Goal: Contribute content: Contribute content

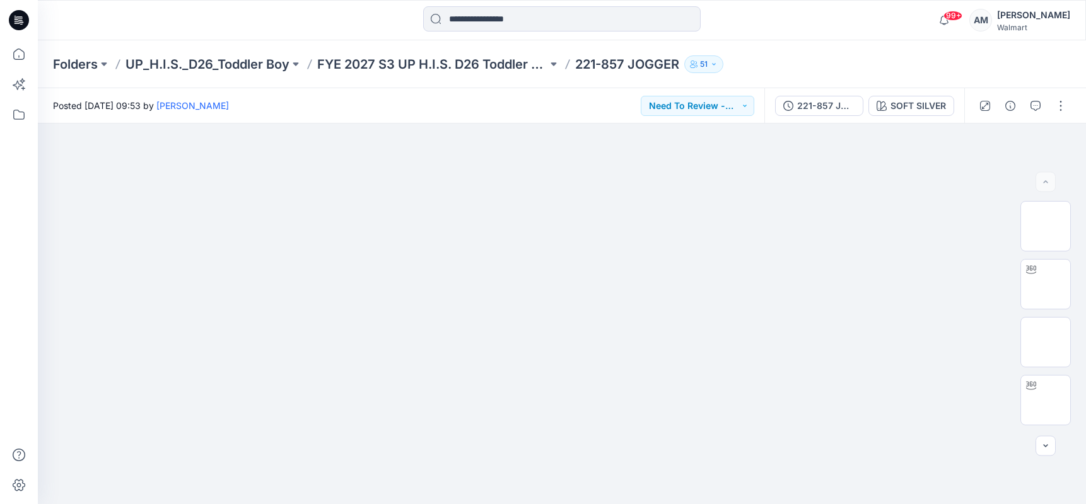
drag, startPoint x: 860, startPoint y: 28, endPoint x: 868, endPoint y: 23, distance: 9.3
click at [861, 26] on div "99+ Notifications Gia Falati has updated 304-929 TRACK JACKET AND PANT SET with…" at bounding box center [561, 20] width 1047 height 28
click at [1014, 60] on div "Folders UP_H.I.S._D26_Toddler Boy FYE 2027 S3 UP H.I.S. D26 Toddler Boy 221-857…" at bounding box center [562, 64] width 1048 height 48
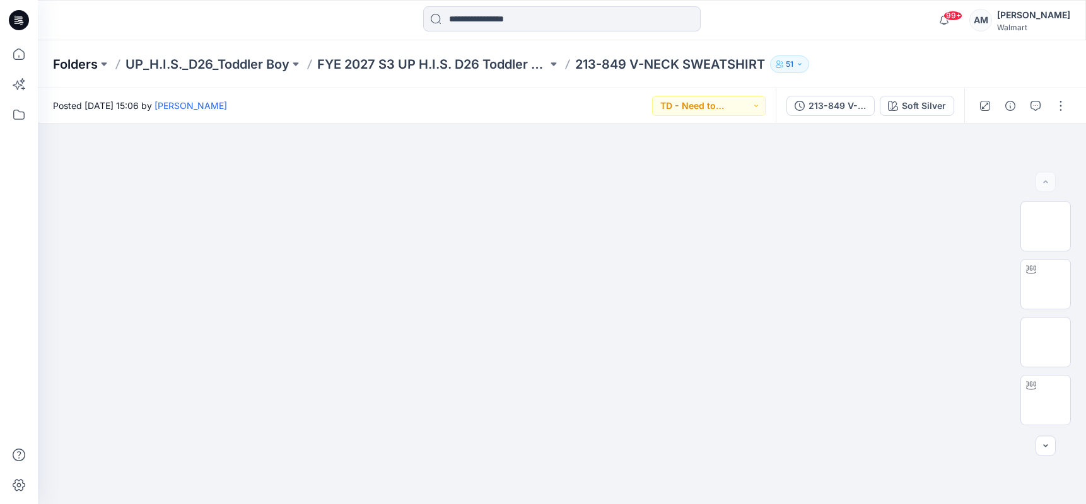
click at [86, 62] on p "Folders" at bounding box center [75, 64] width 45 height 18
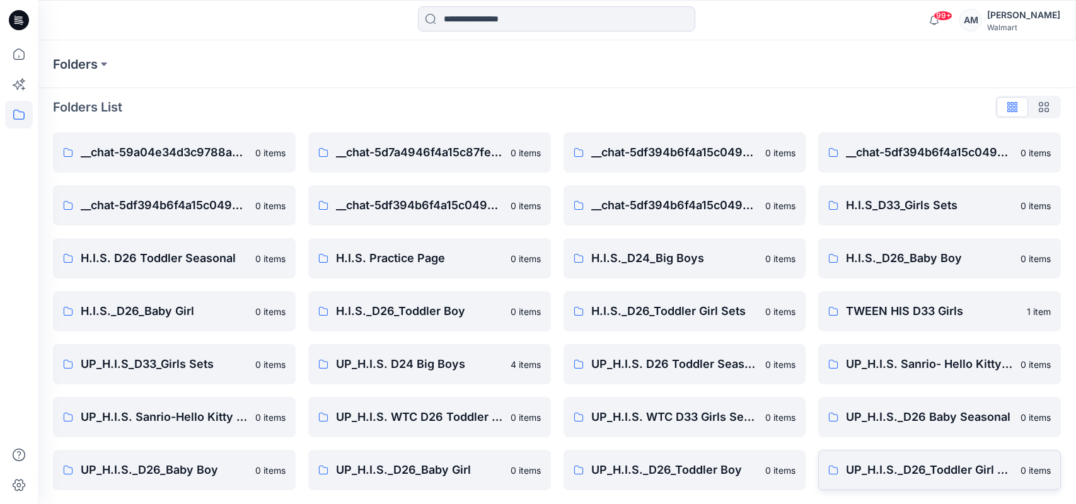
scroll to position [8, 0]
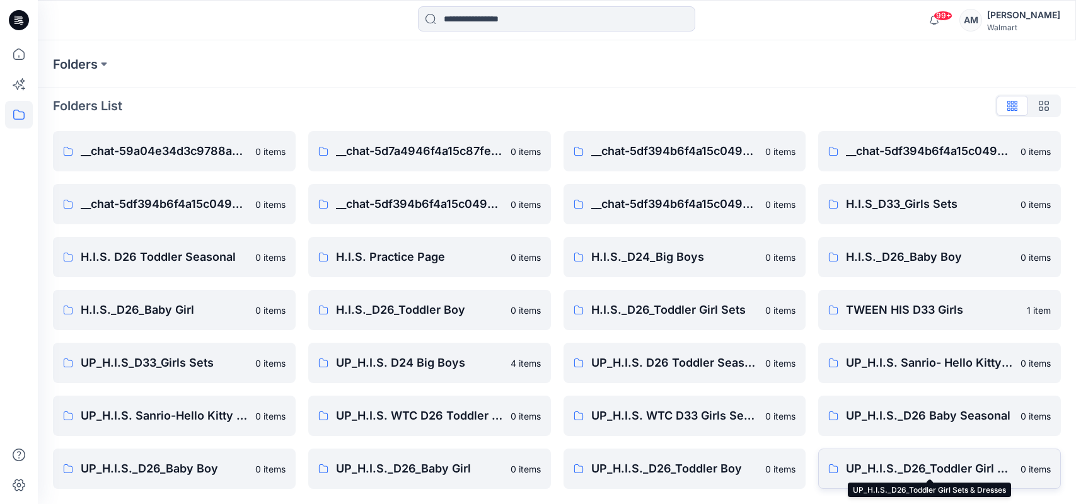
click at [939, 466] on p "UP_H.I.S._D26_Toddler Girl Sets & Dresses" at bounding box center [929, 469] width 167 height 18
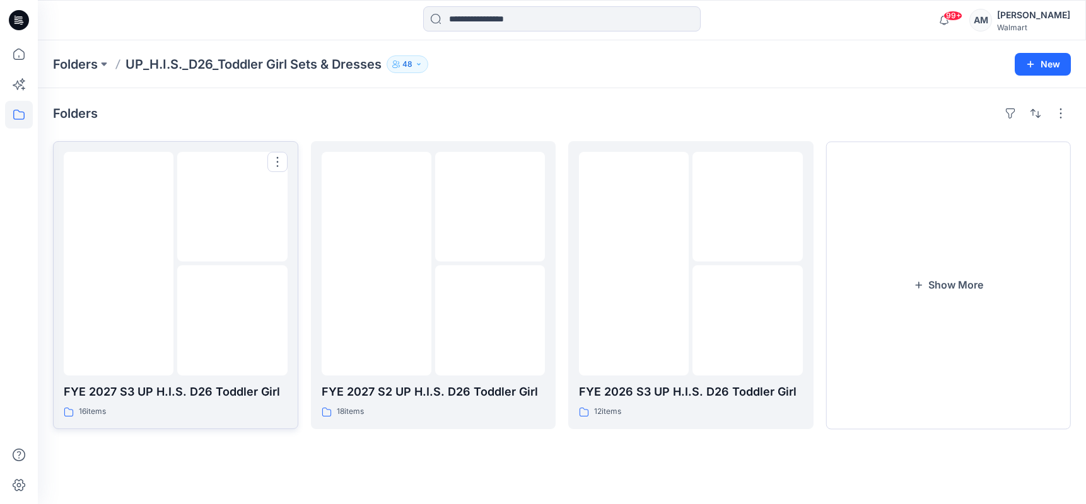
click at [232, 320] on img at bounding box center [232, 320] width 0 height 0
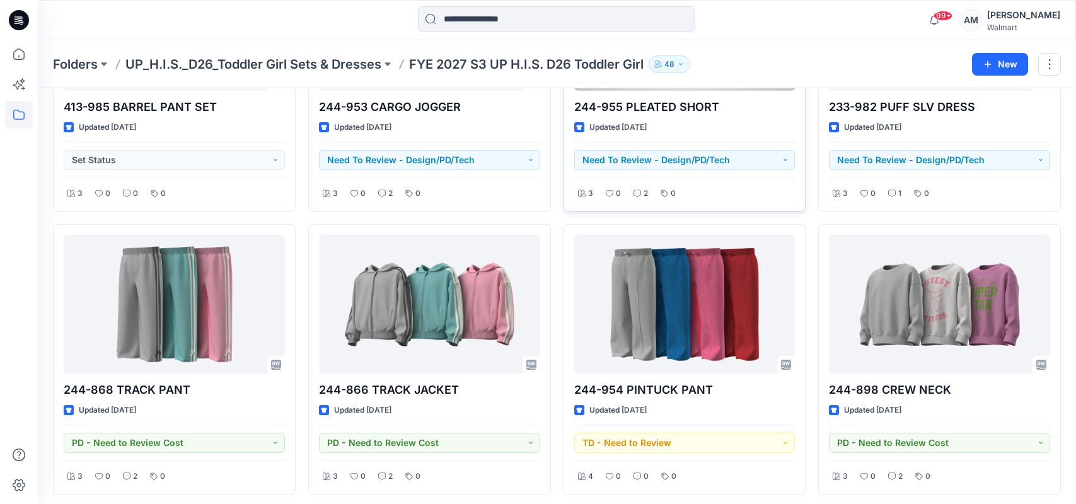
scroll to position [252, 0]
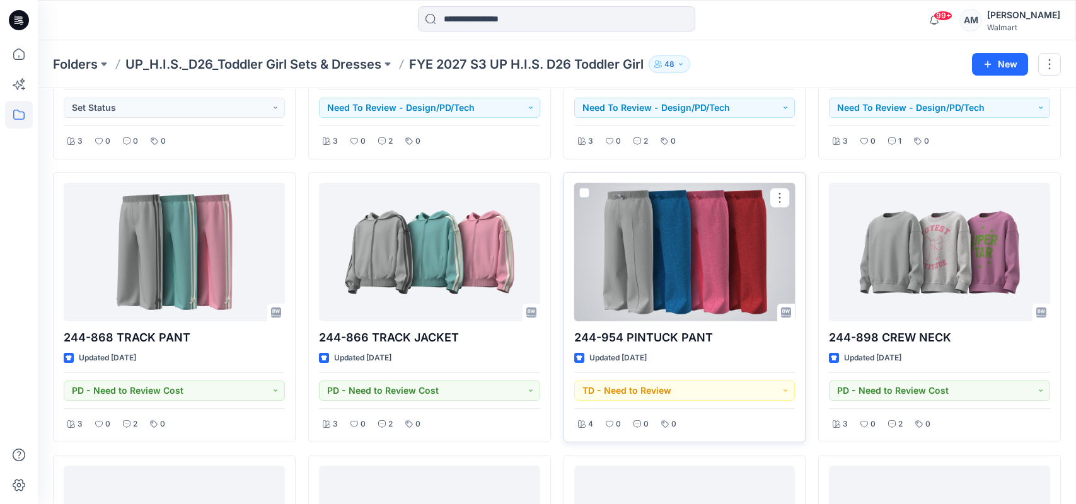
click at [677, 264] on div at bounding box center [684, 252] width 221 height 139
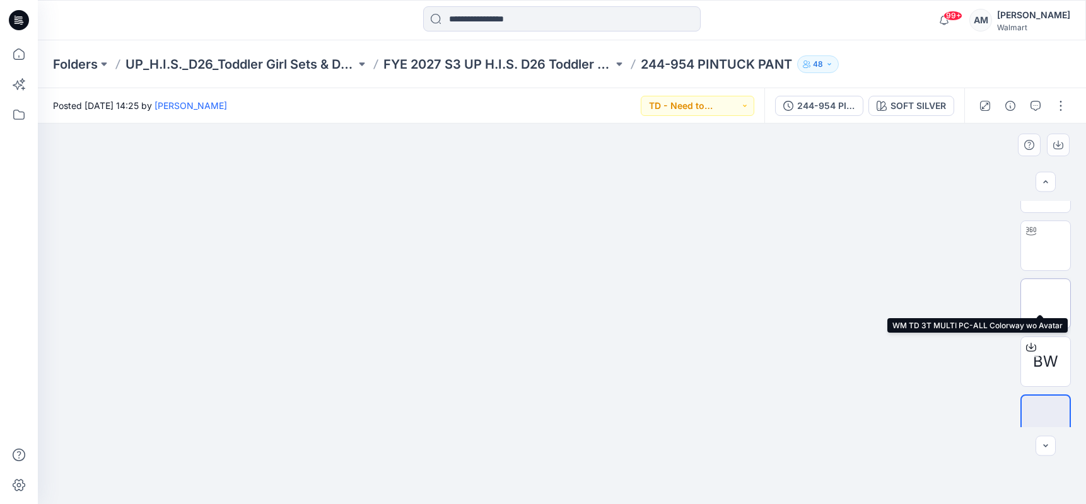
scroll to position [56, 0]
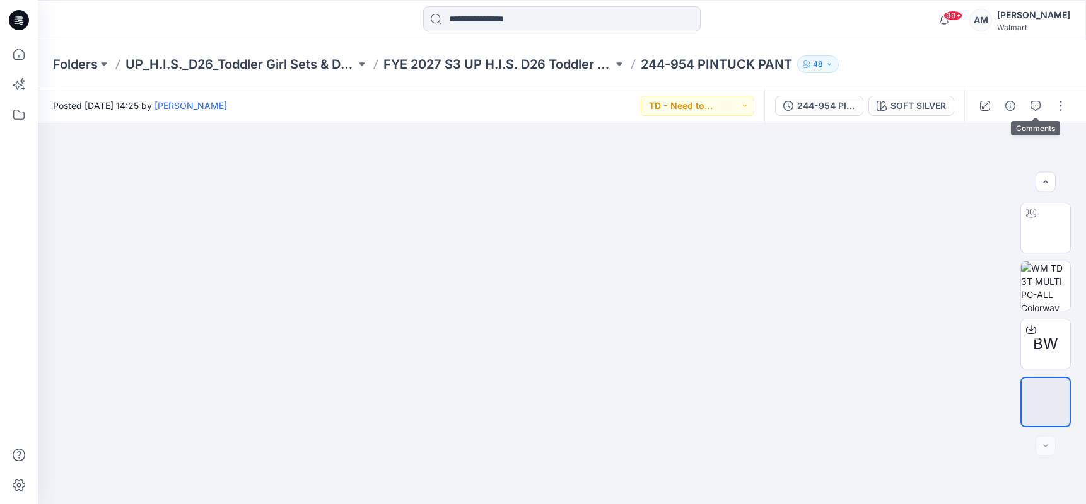
click at [1035, 106] on icon "button" at bounding box center [1035, 106] width 10 height 10
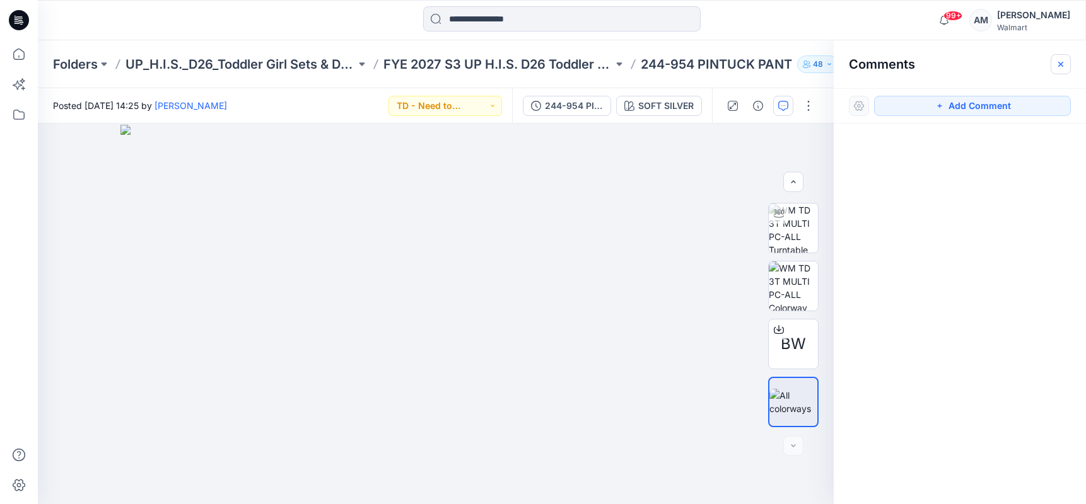
click at [1065, 60] on icon "button" at bounding box center [1061, 64] width 10 height 10
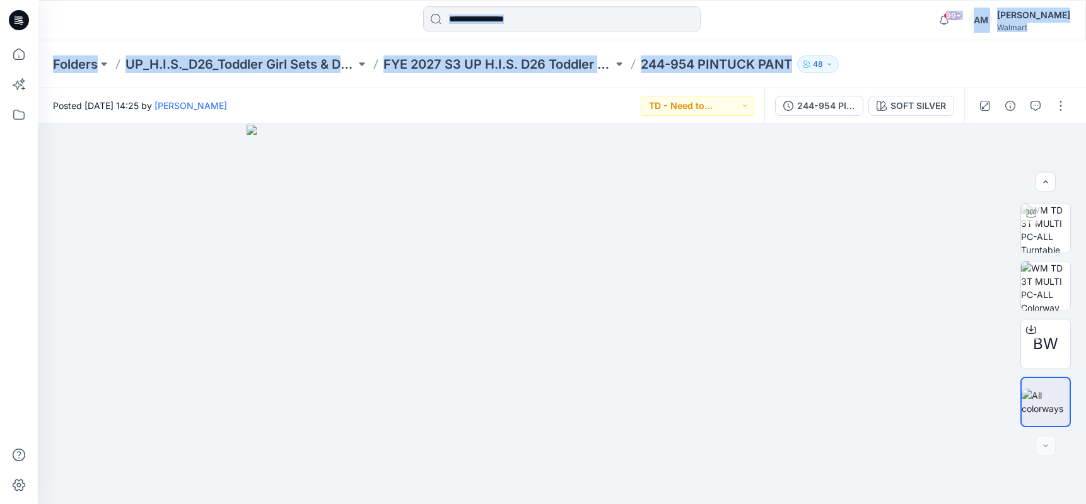
click at [881, 40] on div "99+ Notifications Heather Moon shared 314-934 FOOTBALL JERSEY in FYE 2027 S3 UP…" at bounding box center [543, 252] width 1086 height 504
click at [896, 73] on div "Folders UP_H.I.S._D26_Toddler Girl Sets & Dresses FYE 2027 S3 UP H.I.S. D26 Tod…" at bounding box center [512, 64] width 919 height 18
click at [885, 21] on div "99+ Notifications Heather Moon shared 314-934 FOOTBALL JERSEY in FYE 2027 S3 UP…" at bounding box center [561, 20] width 1047 height 28
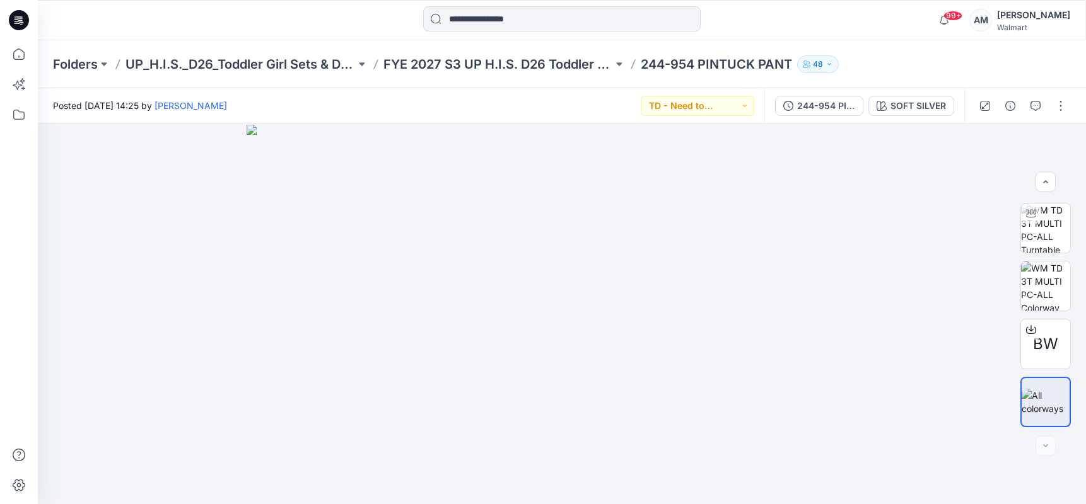
click at [870, 20] on div "99+ Notifications Heather Moon shared 314-934 FOOTBALL JERSEY in FYE 2027 S3 UP…" at bounding box center [561, 20] width 1047 height 28
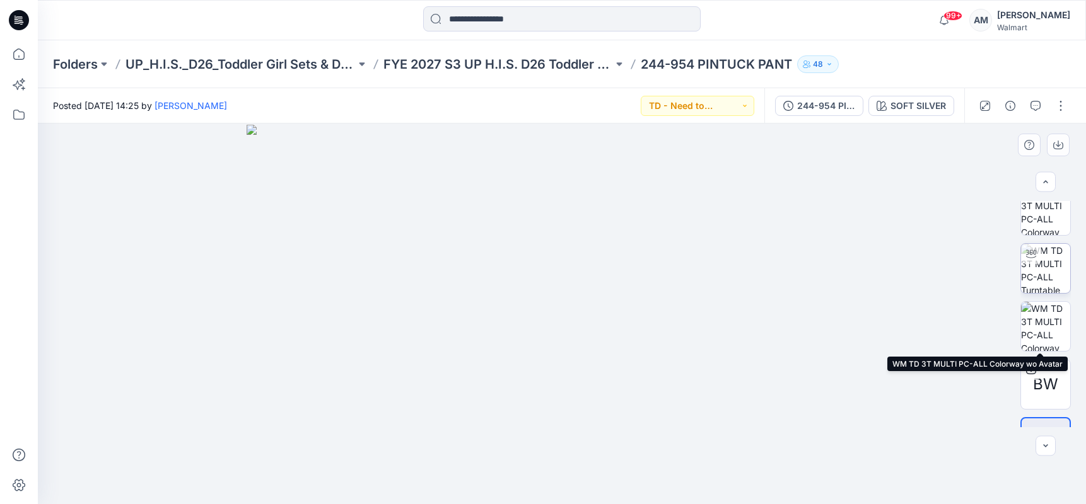
scroll to position [0, 0]
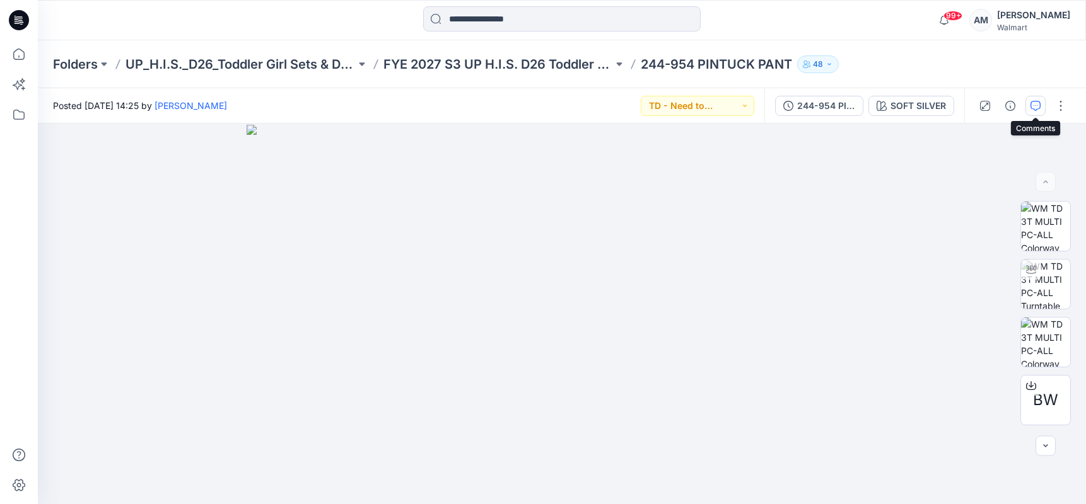
click at [1039, 108] on icon "button" at bounding box center [1035, 106] width 10 height 10
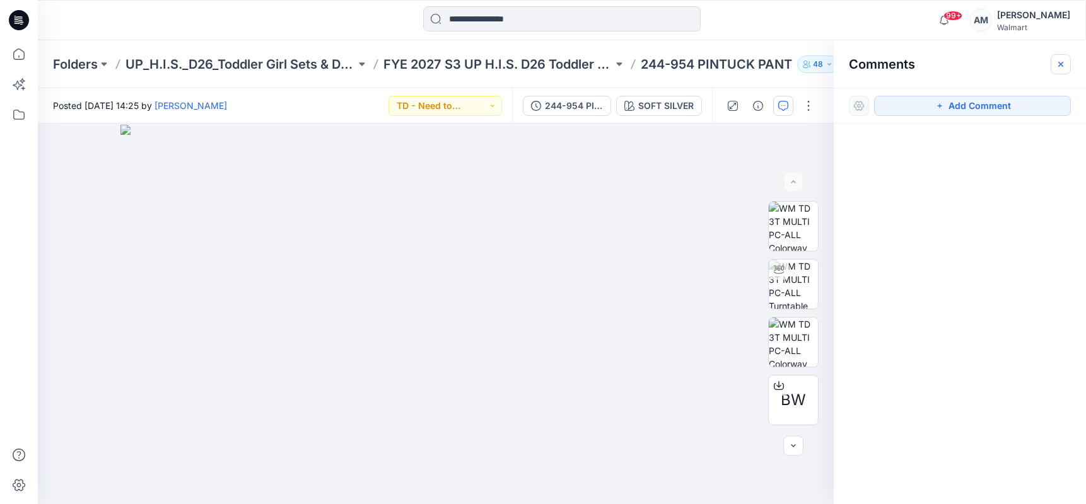
click at [1061, 67] on icon "button" at bounding box center [1061, 64] width 10 height 10
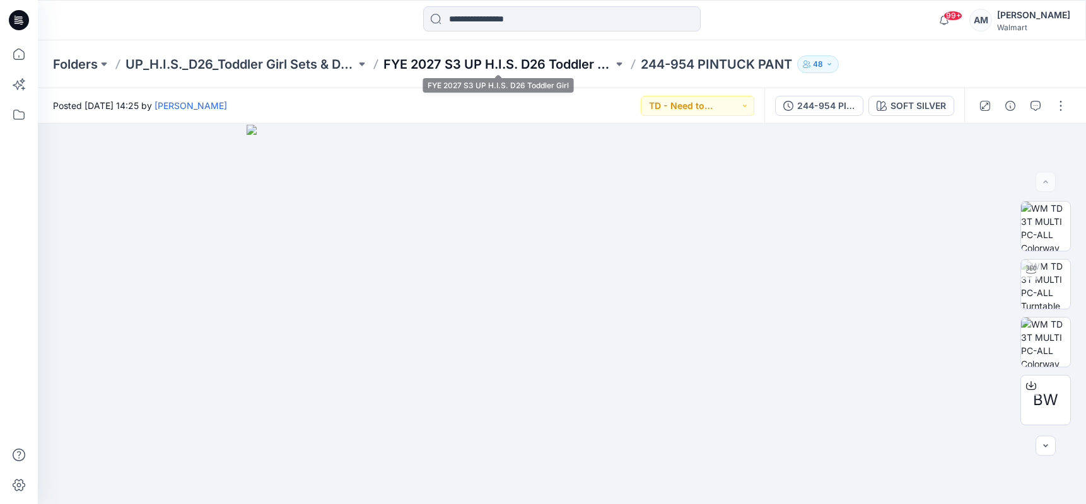
click at [516, 62] on p "FYE 2027 S3 UP H.I.S. D26 Toddler Girl" at bounding box center [498, 64] width 230 height 18
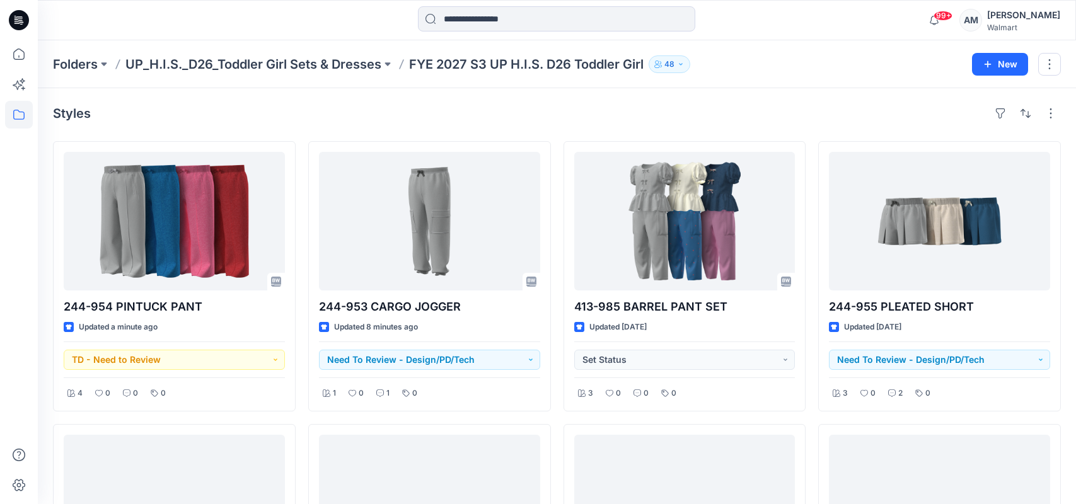
click at [868, 66] on div "Folders UP_H.I.S._D26_Toddler Girl Sets & Dresses FYE 2027 S3 UP H.I.S. D26 Tod…" at bounding box center [508, 64] width 910 height 18
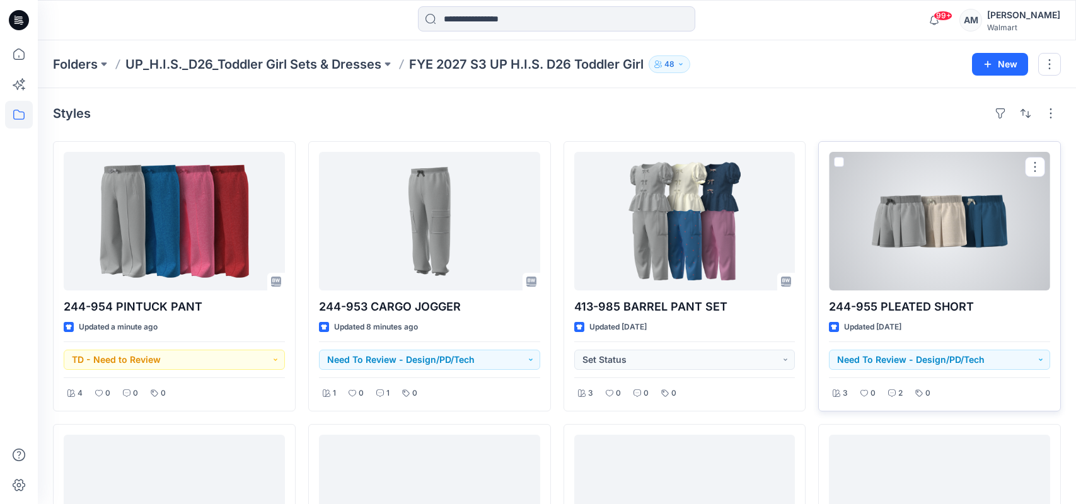
click at [967, 265] on div at bounding box center [939, 221] width 221 height 139
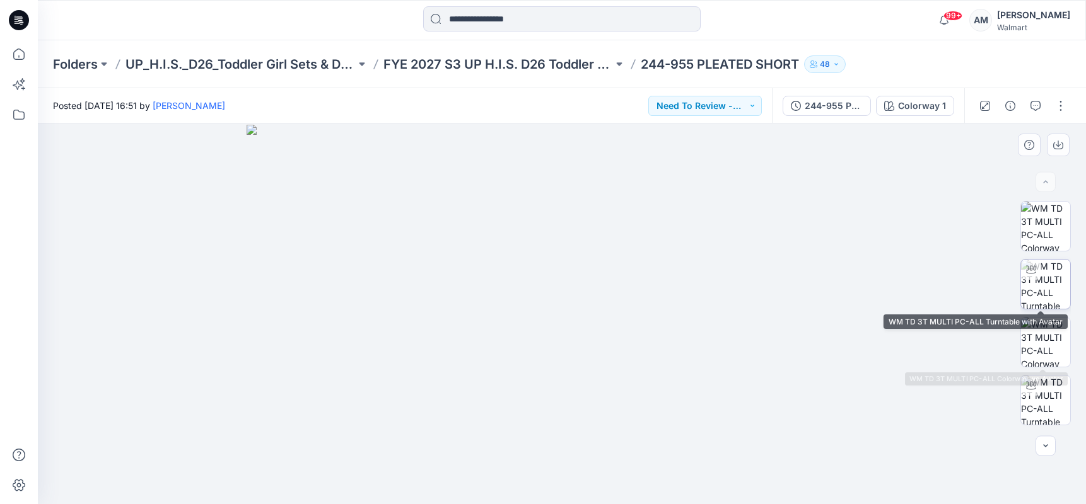
drag, startPoint x: 1047, startPoint y: 288, endPoint x: 1027, endPoint y: 297, distance: 21.7
click at [1047, 287] on img at bounding box center [1045, 284] width 49 height 49
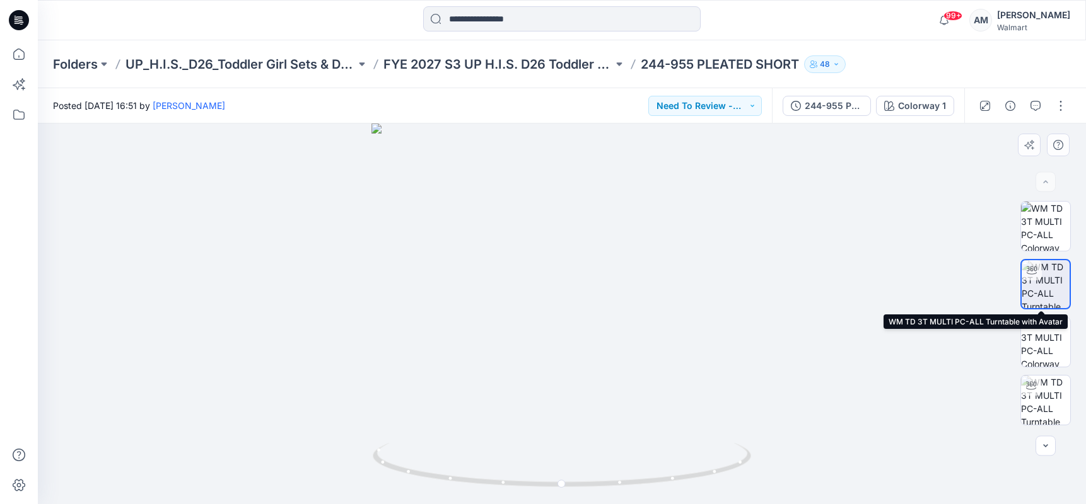
click at [1039, 276] on img at bounding box center [1046, 284] width 48 height 48
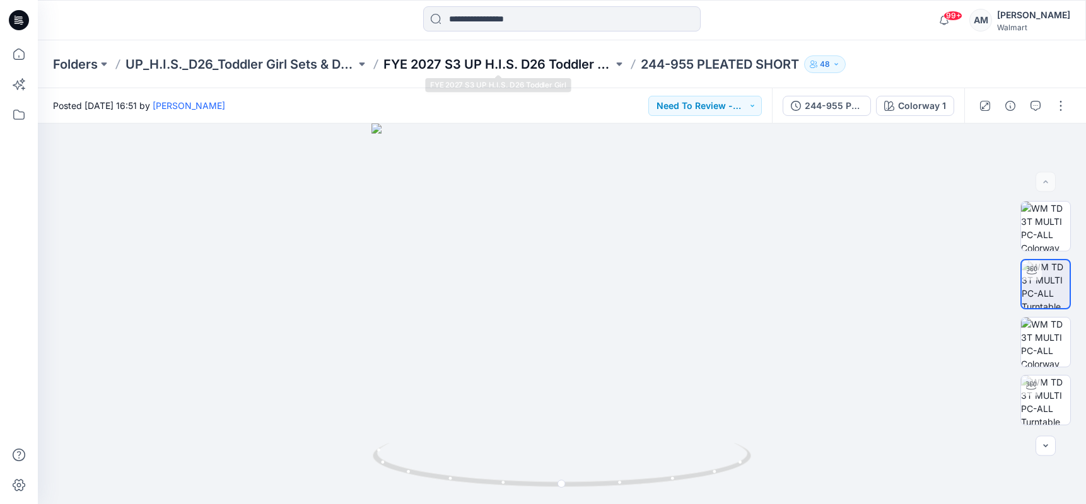
click at [512, 62] on p "FYE 2027 S3 UP H.I.S. D26 Toddler Girl" at bounding box center [498, 64] width 230 height 18
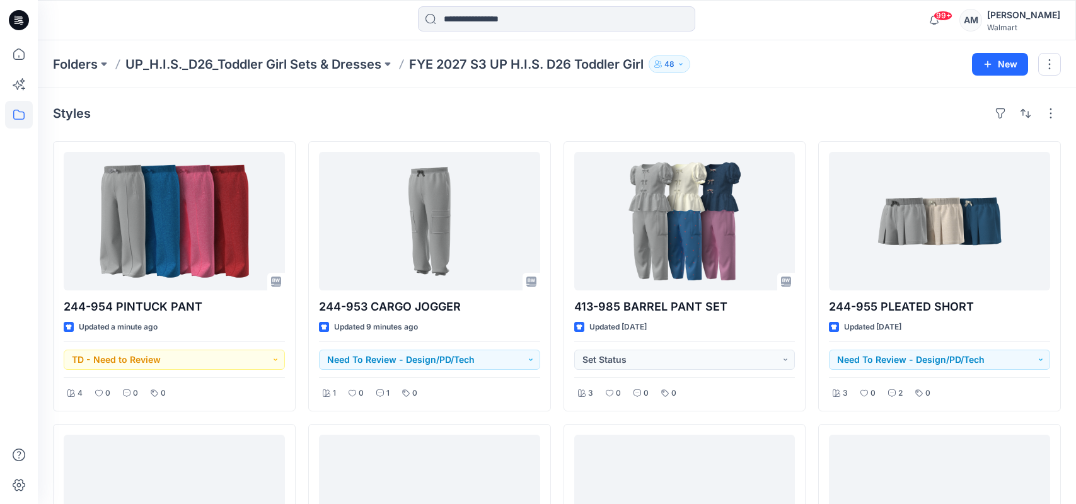
click at [895, 23] on div "99+ Notifications Heather Moon shared 314-934 FOOTBALL JERSEY in FYE 2027 S3 UP…" at bounding box center [557, 20] width 1038 height 28
drag, startPoint x: 832, startPoint y: 15, endPoint x: 820, endPoint y: 25, distance: 15.3
click at [832, 15] on div "99+ Notifications Heather Moon shared 314-934 FOOTBALL JERSEY in FYE 2027 S3 UP…" at bounding box center [557, 20] width 1038 height 28
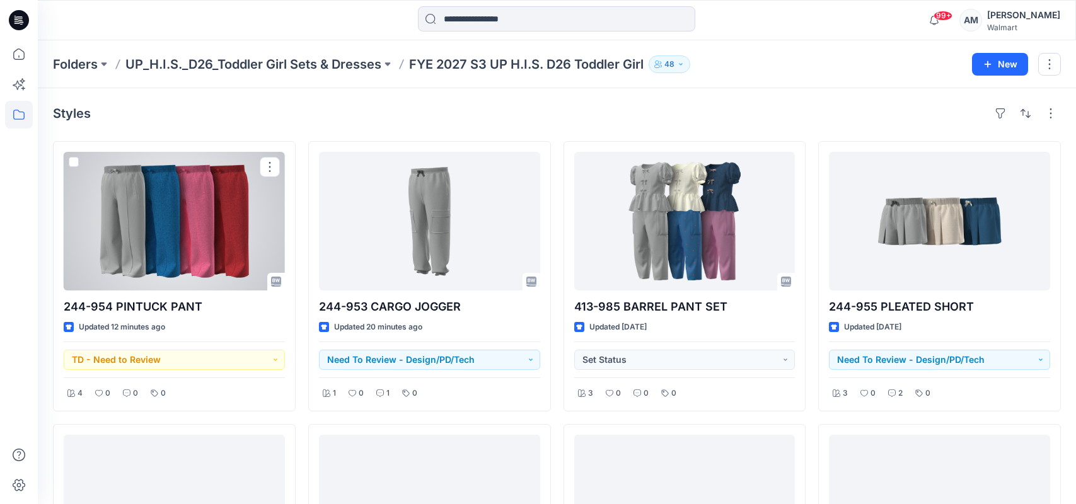
click at [163, 227] on div at bounding box center [174, 221] width 221 height 139
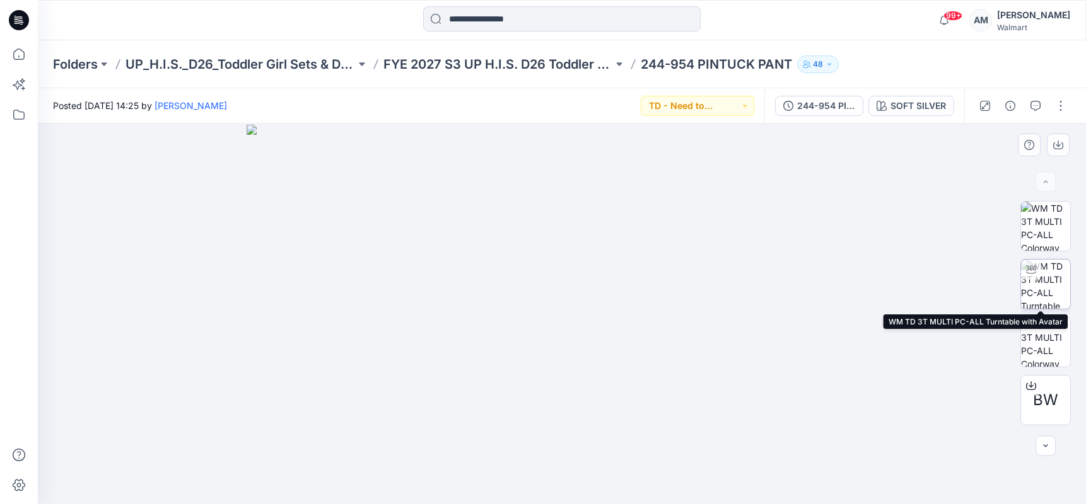
click at [1049, 286] on img at bounding box center [1045, 284] width 49 height 49
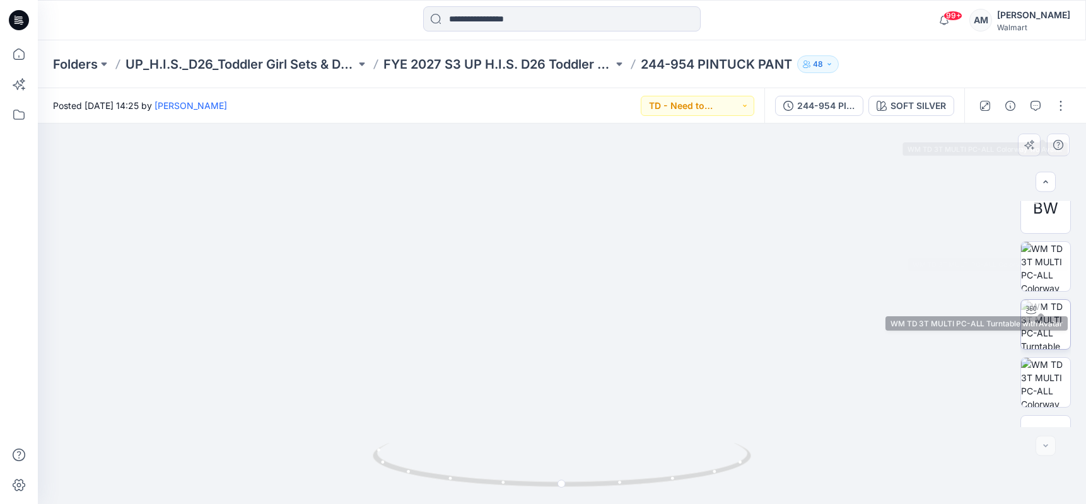
scroll to position [230, 0]
click at [1046, 291] on img at bounding box center [1045, 286] width 49 height 49
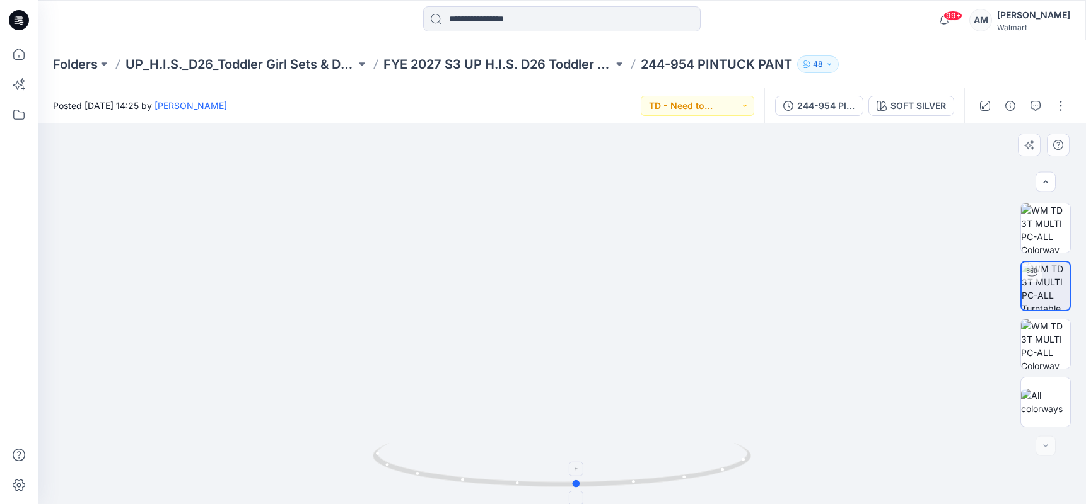
drag, startPoint x: 559, startPoint y: 487, endPoint x: 574, endPoint y: 484, distance: 15.5
click at [574, 484] on icon at bounding box center [564, 466] width 382 height 47
click at [1061, 105] on button "button" at bounding box center [1061, 106] width 20 height 20
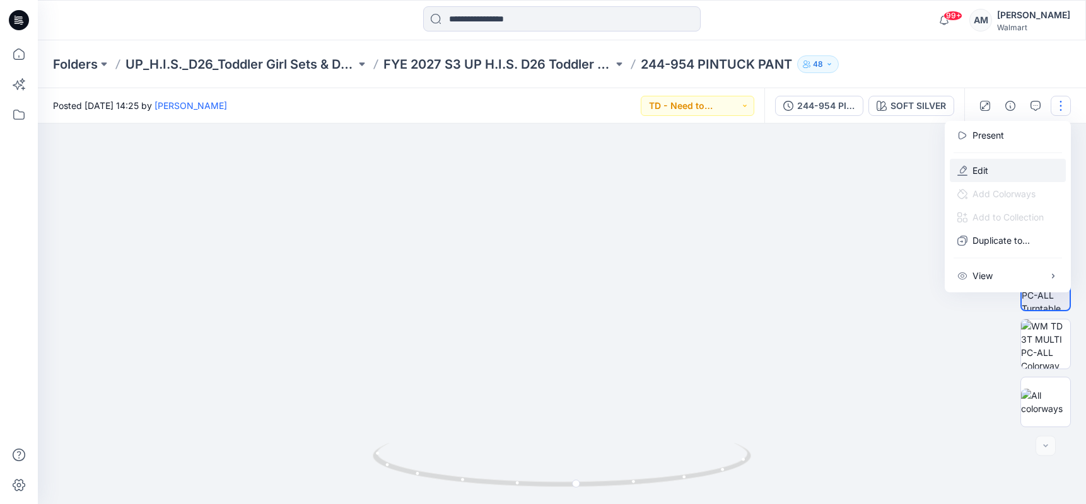
click at [991, 169] on button "Edit" at bounding box center [1008, 170] width 116 height 23
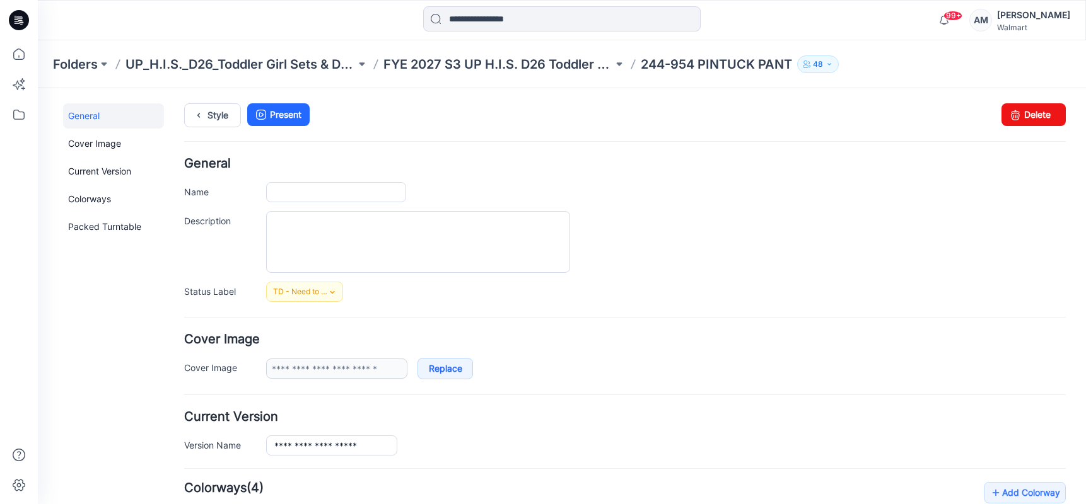
type input "**********"
type textarea "**********"
type input "**********"
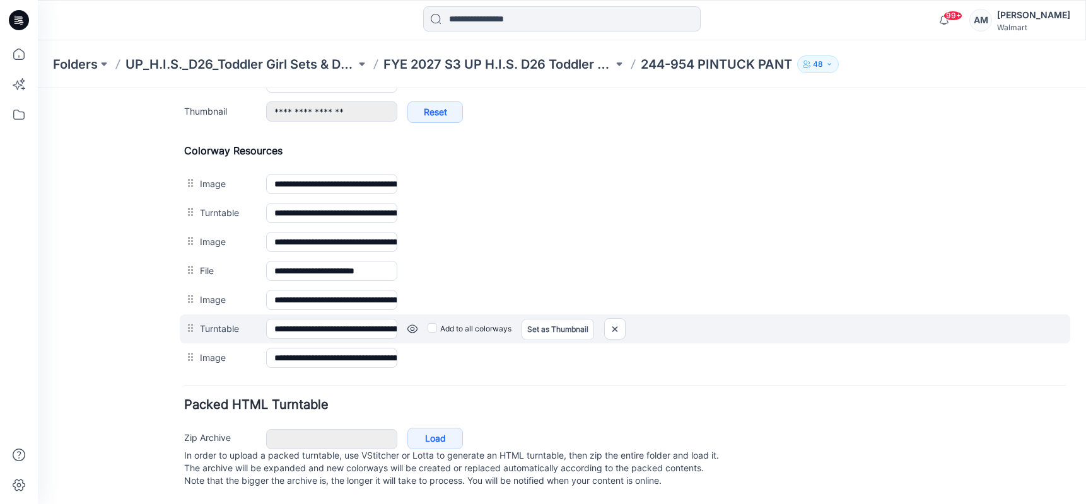
scroll to position [566, 0]
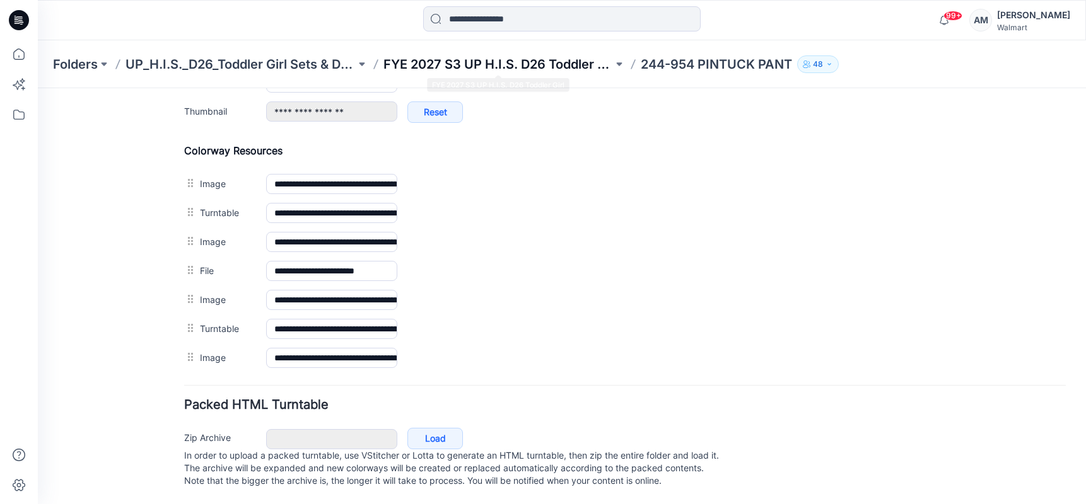
click at [533, 62] on p "FYE 2027 S3 UP H.I.S. D26 Toddler Girl" at bounding box center [498, 64] width 230 height 18
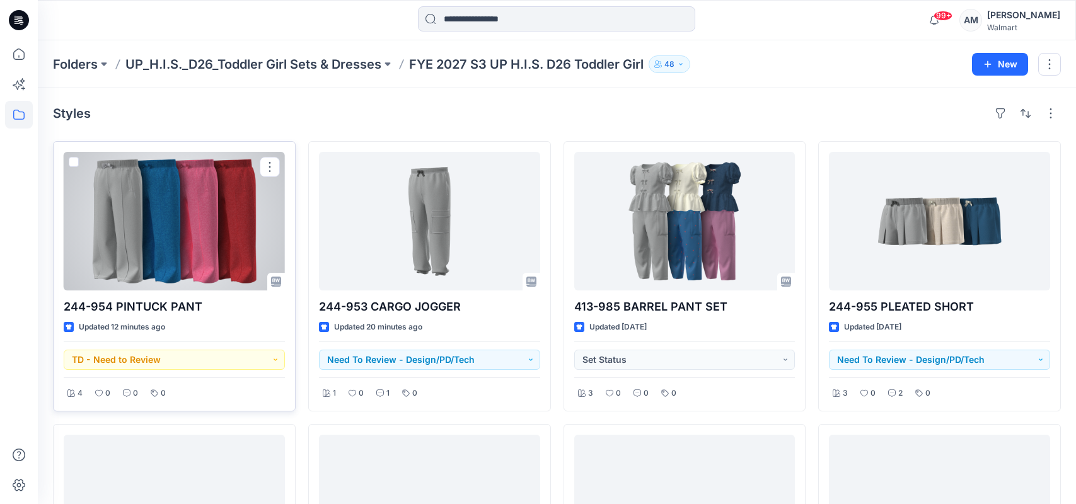
click at [194, 221] on div at bounding box center [174, 221] width 221 height 139
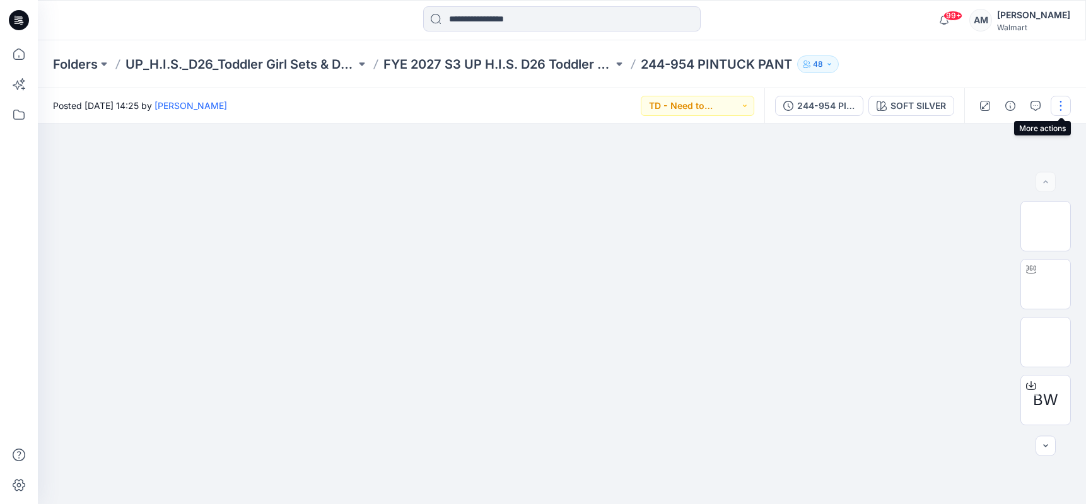
drag, startPoint x: 1060, startPoint y: 105, endPoint x: 1053, endPoint y: 108, distance: 7.9
click at [1059, 105] on button "button" at bounding box center [1061, 106] width 20 height 20
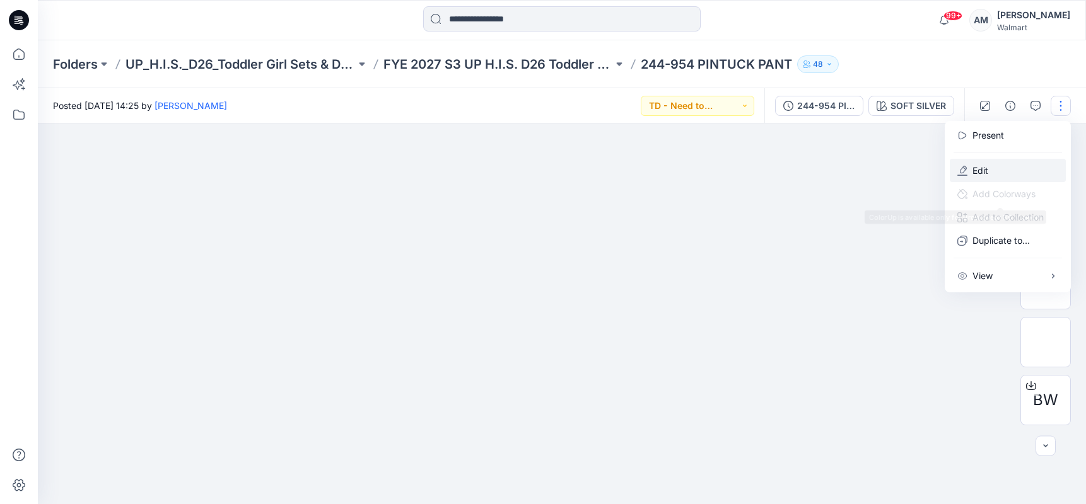
click at [984, 168] on p "Edit" at bounding box center [980, 170] width 16 height 13
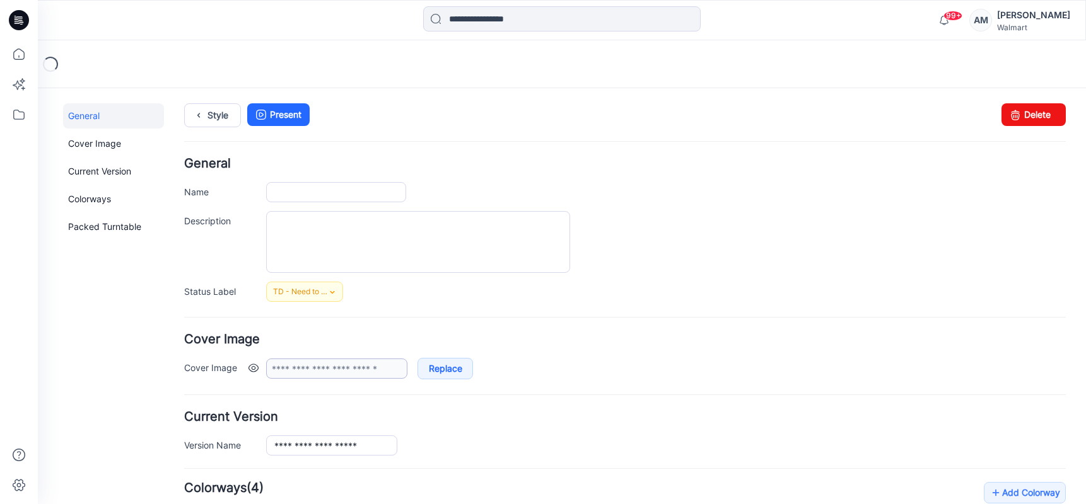
type input "**********"
type textarea "**********"
type input "**********"
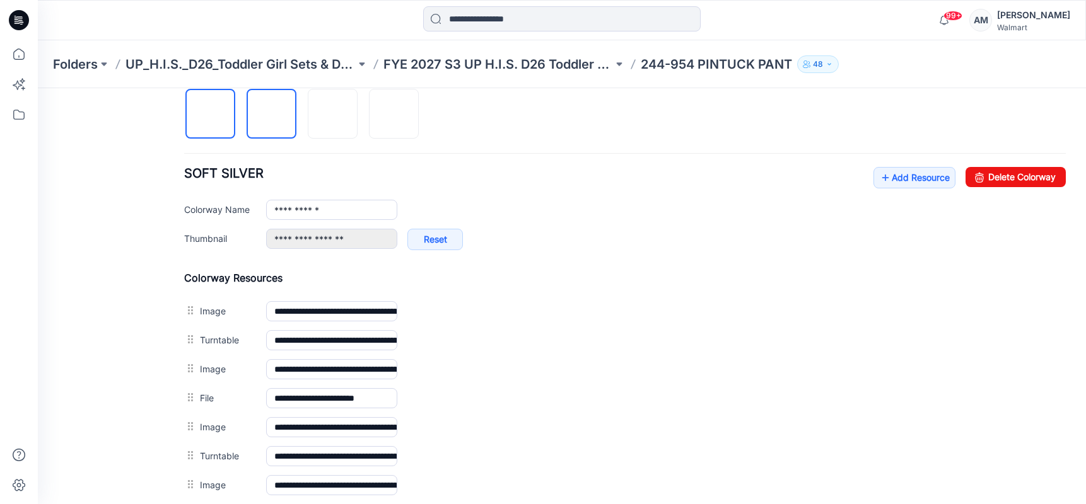
scroll to position [566, 0]
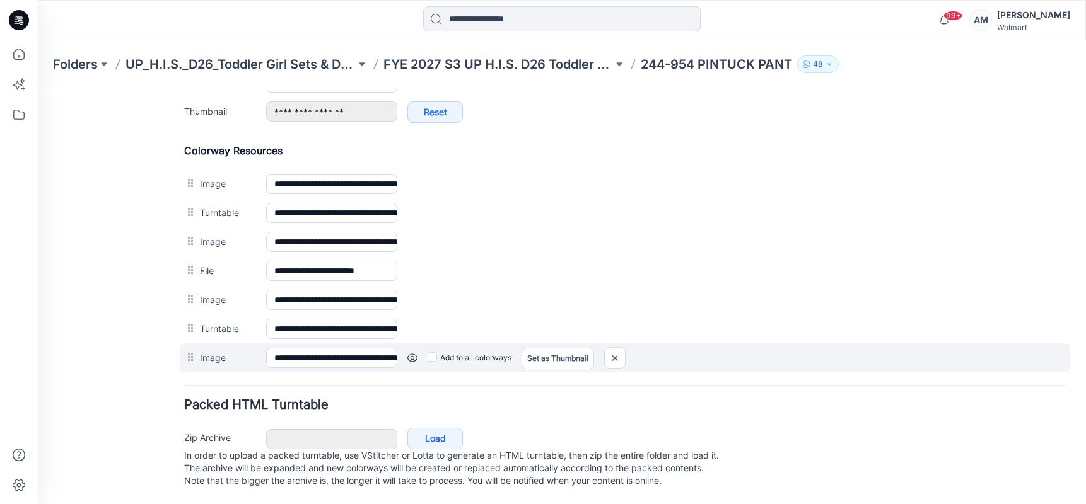
click at [410, 353] on link at bounding box center [412, 358] width 10 height 10
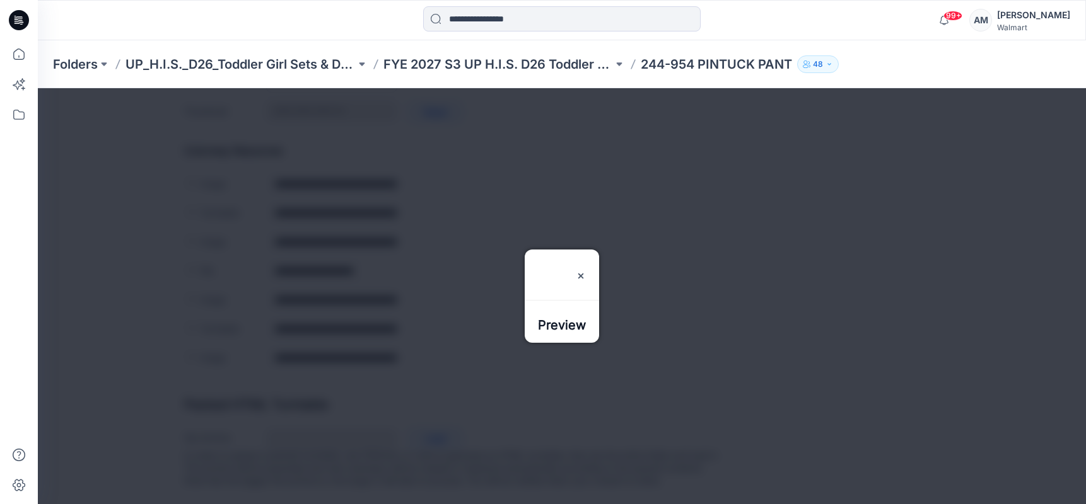
click at [429, 344] on div at bounding box center [562, 296] width 1048 height 416
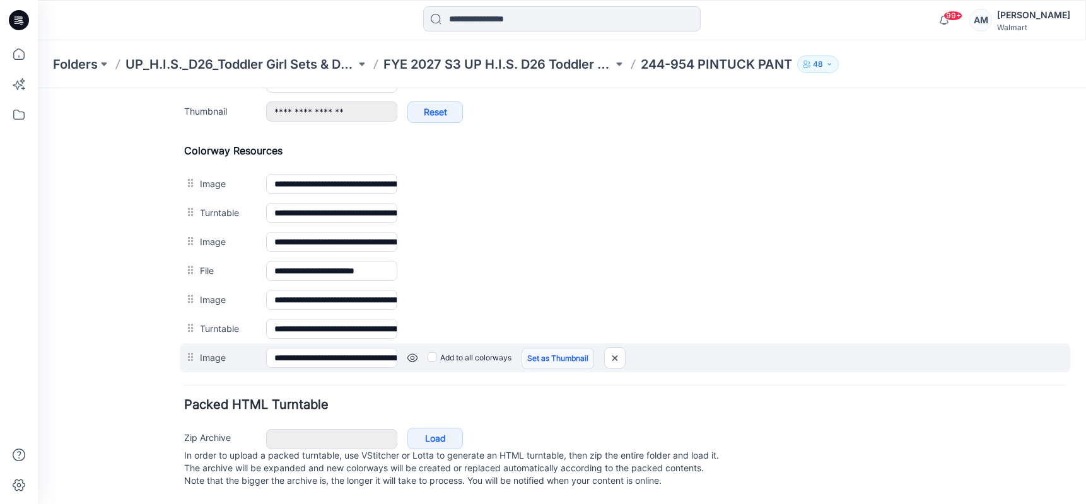
click at [569, 350] on link "Set as Thumbnail" at bounding box center [558, 358] width 73 height 21
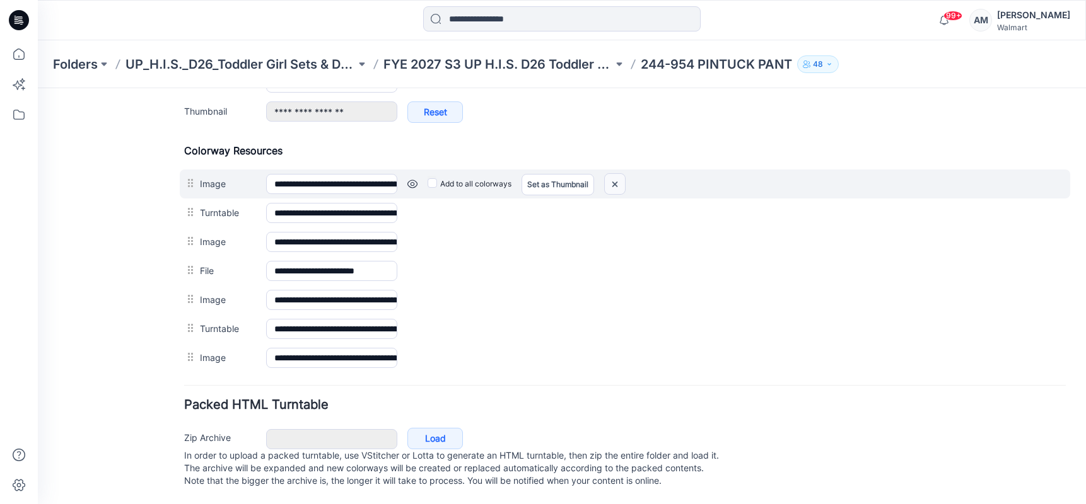
click at [615, 175] on img at bounding box center [615, 184] width 20 height 21
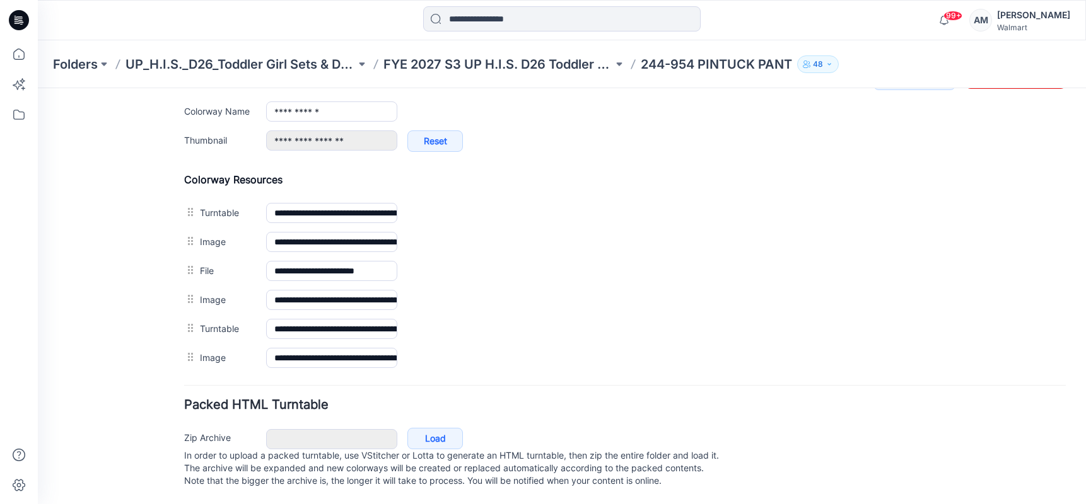
scroll to position [537, 0]
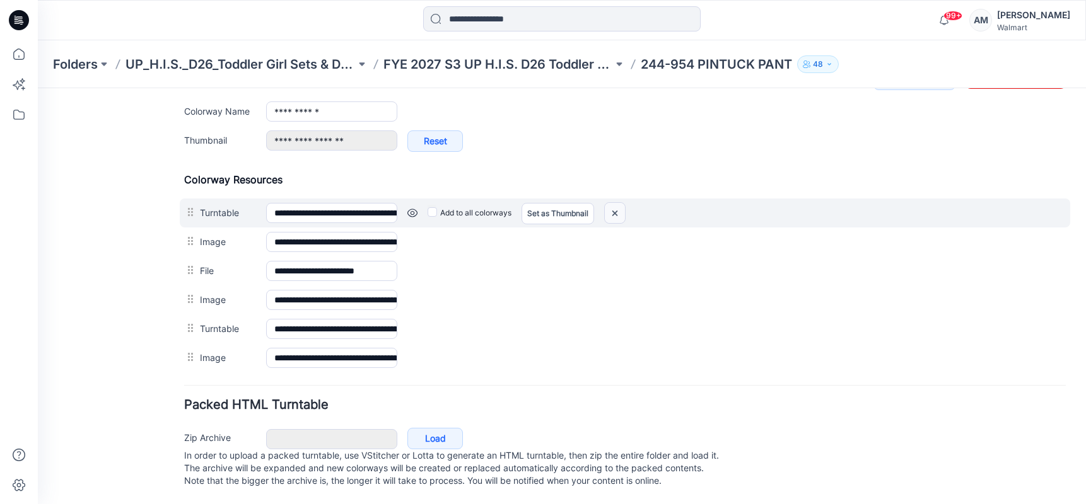
click at [617, 203] on img at bounding box center [615, 213] width 20 height 21
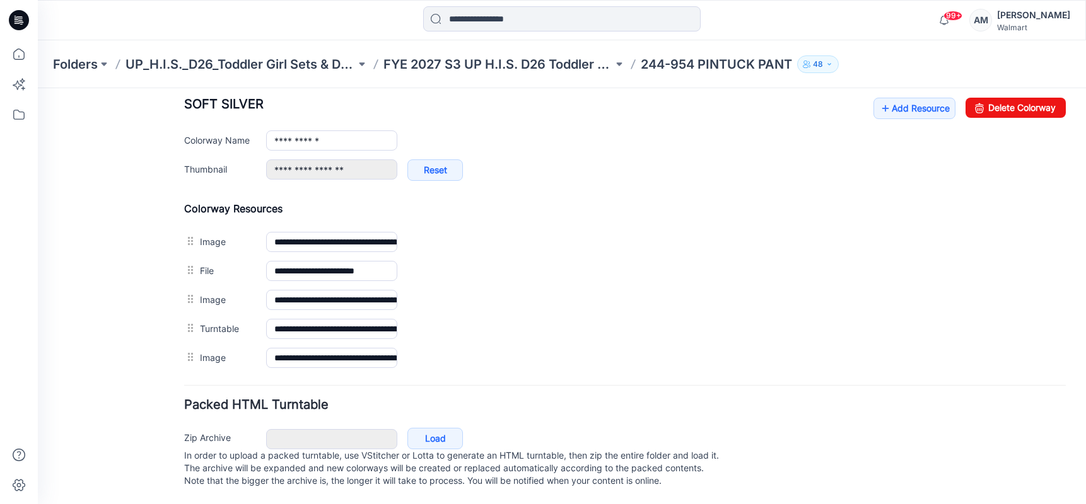
scroll to position [508, 0]
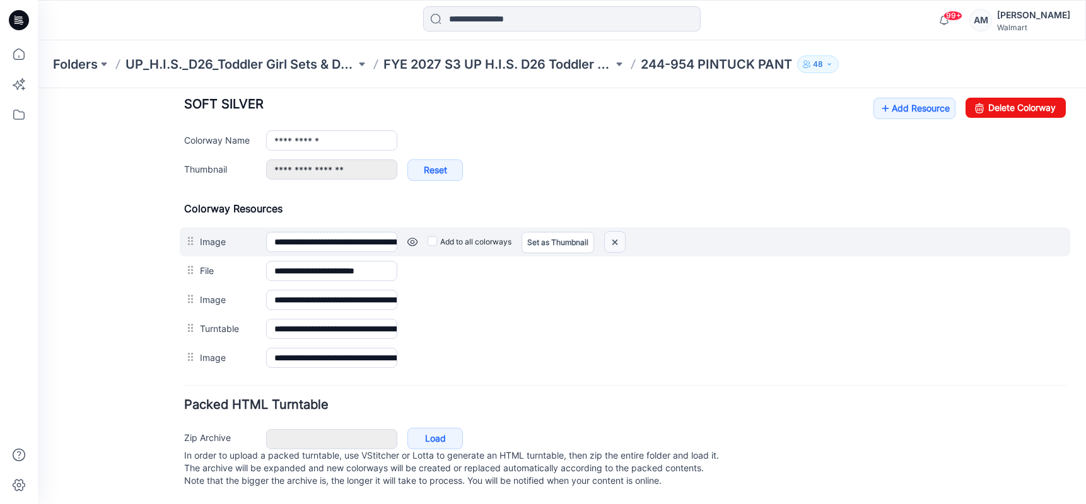
click at [617, 232] on img at bounding box center [615, 242] width 20 height 21
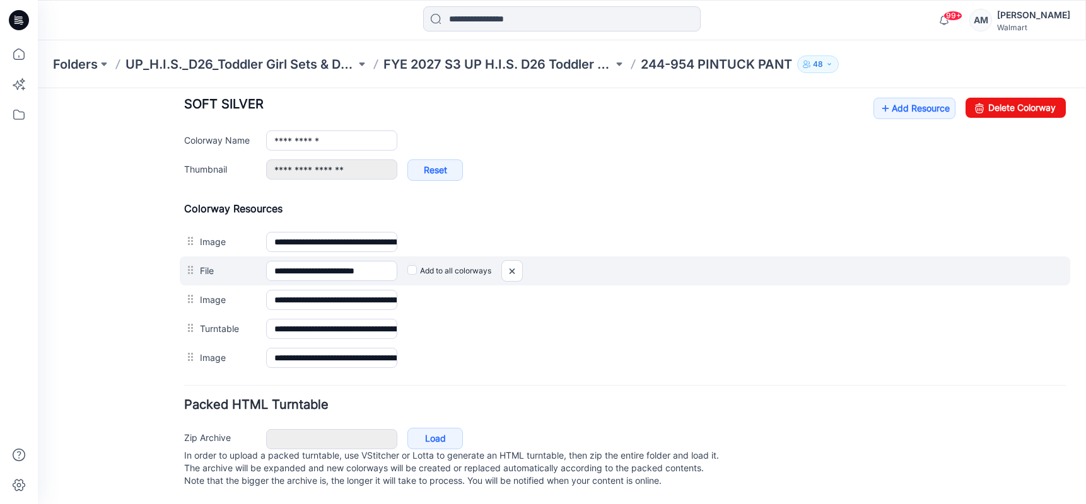
scroll to position [479, 0]
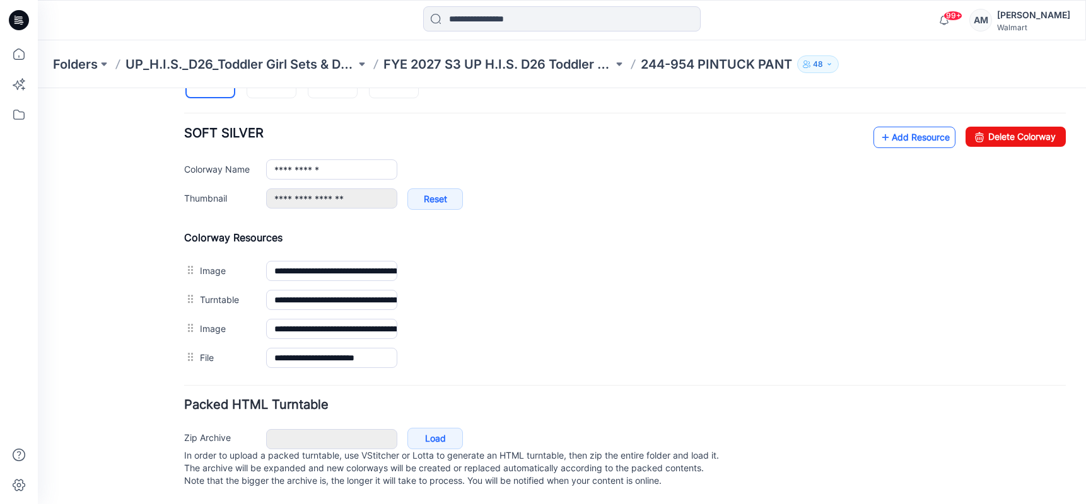
click at [885, 127] on link "Add Resource" at bounding box center [914, 137] width 82 height 21
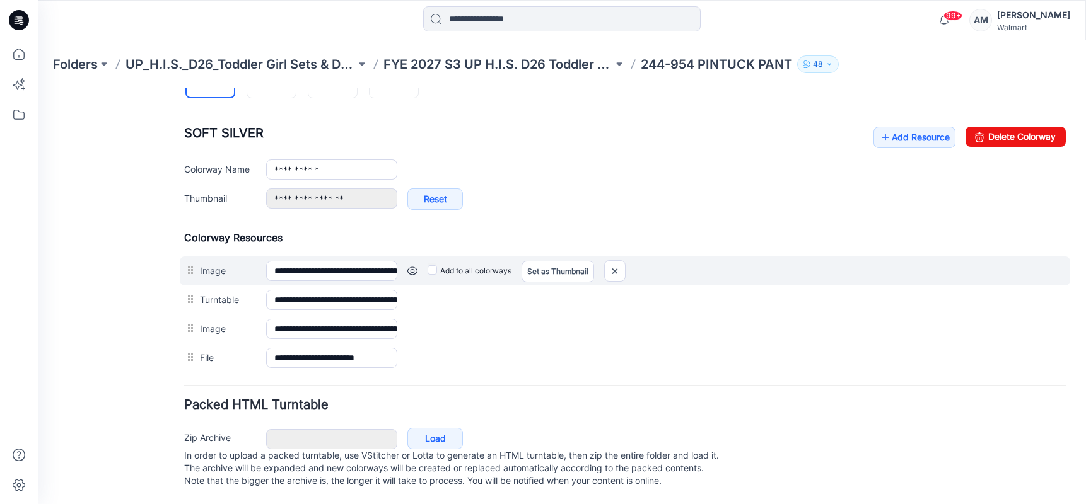
click at [924, 257] on div "**********" at bounding box center [625, 271] width 890 height 29
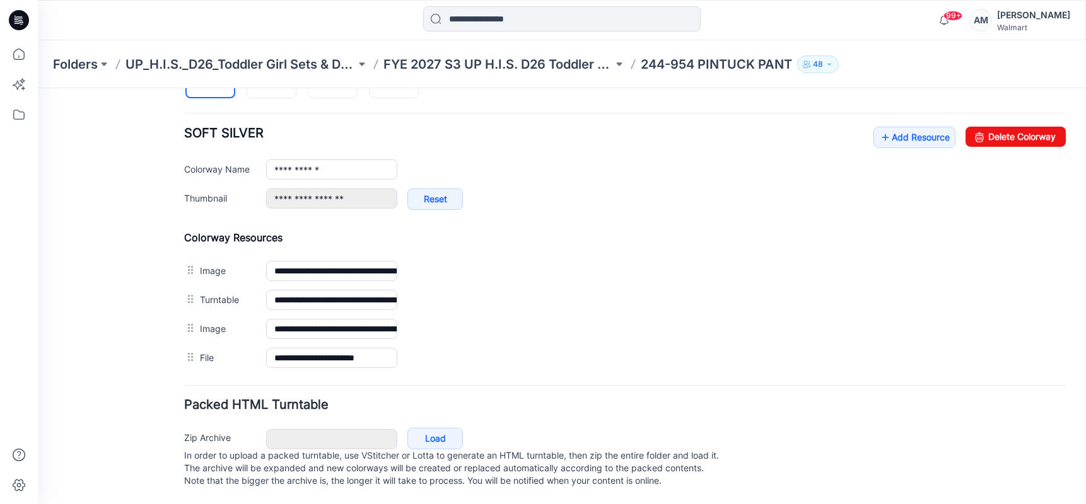
click at [921, 54] on div "Folders UP_H.I.S._D26_Toddler Girl Sets & Dresses FYE 2027 S3 UP H.I.S. D26 Tod…" at bounding box center [562, 64] width 1048 height 48
click at [911, 127] on link "Add Resource" at bounding box center [914, 137] width 82 height 21
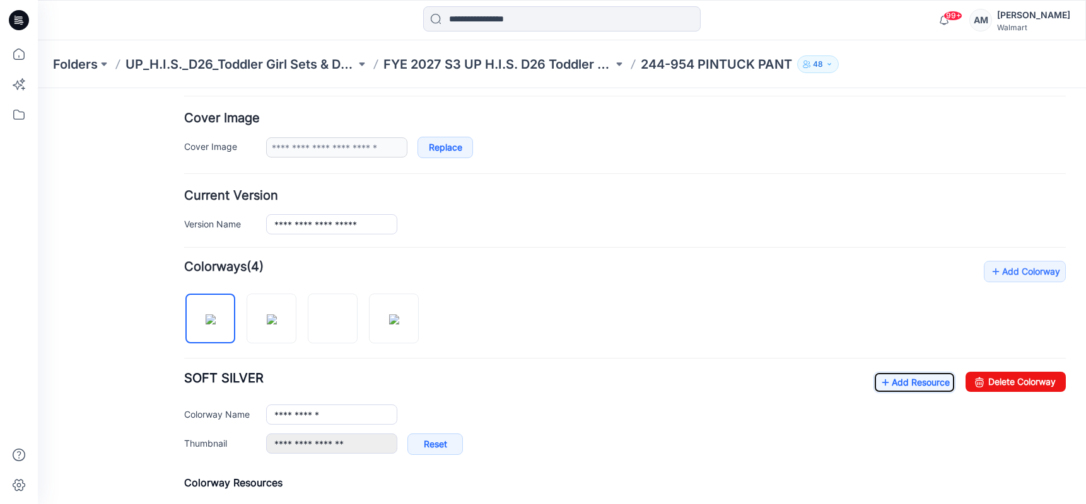
scroll to position [227, 0]
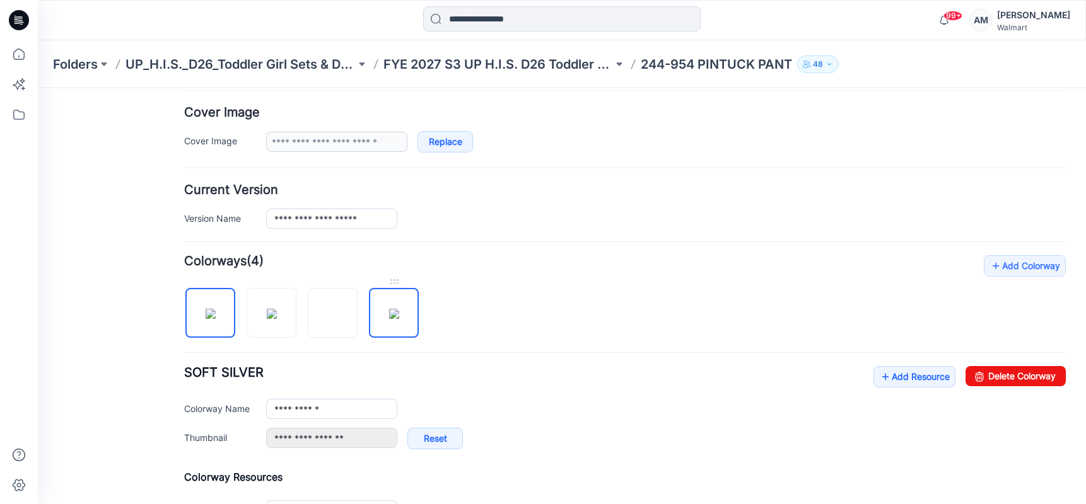
click at [389, 311] on img at bounding box center [394, 314] width 10 height 10
type input "***"
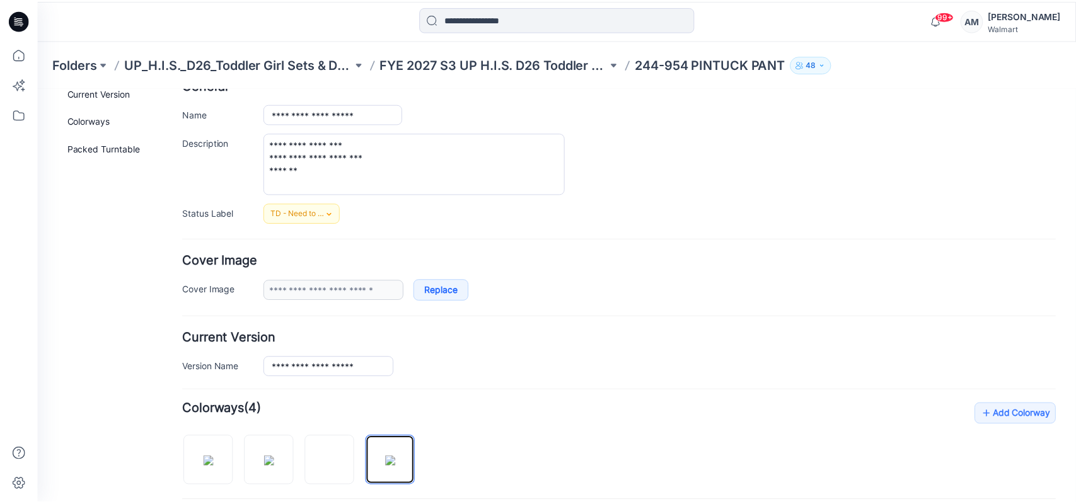
scroll to position [0, 0]
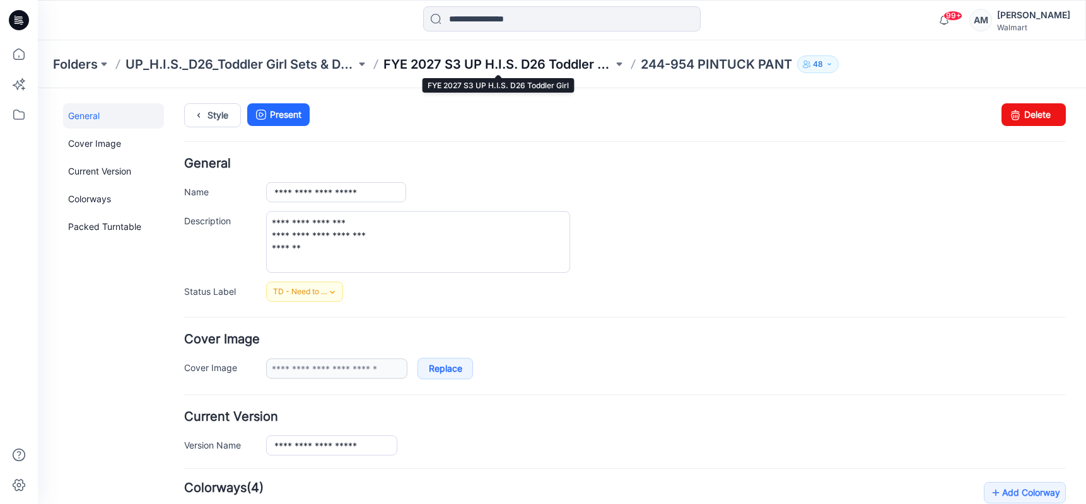
click at [489, 61] on p "FYE 2027 S3 UP H.I.S. D26 Toddler Girl" at bounding box center [498, 64] width 230 height 18
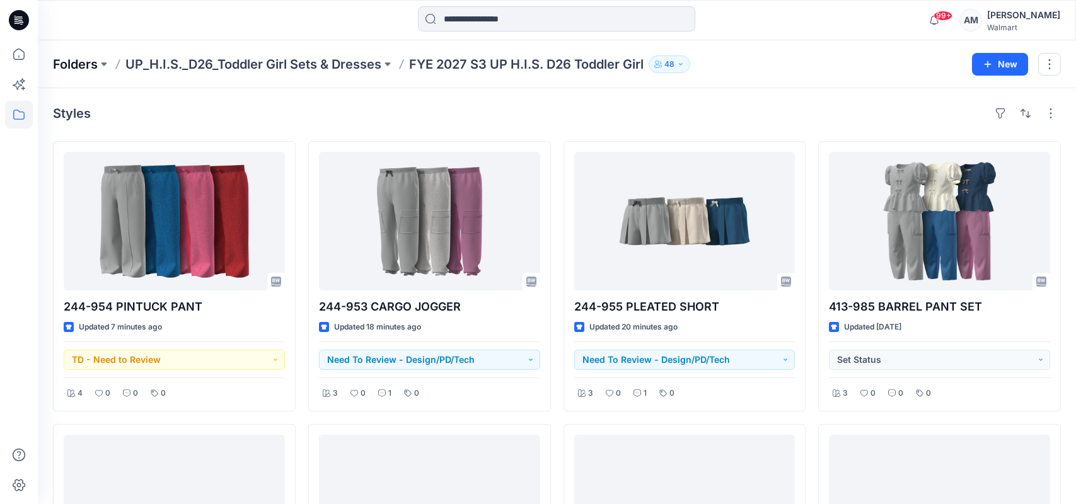
click at [78, 62] on p "Folders" at bounding box center [75, 64] width 45 height 18
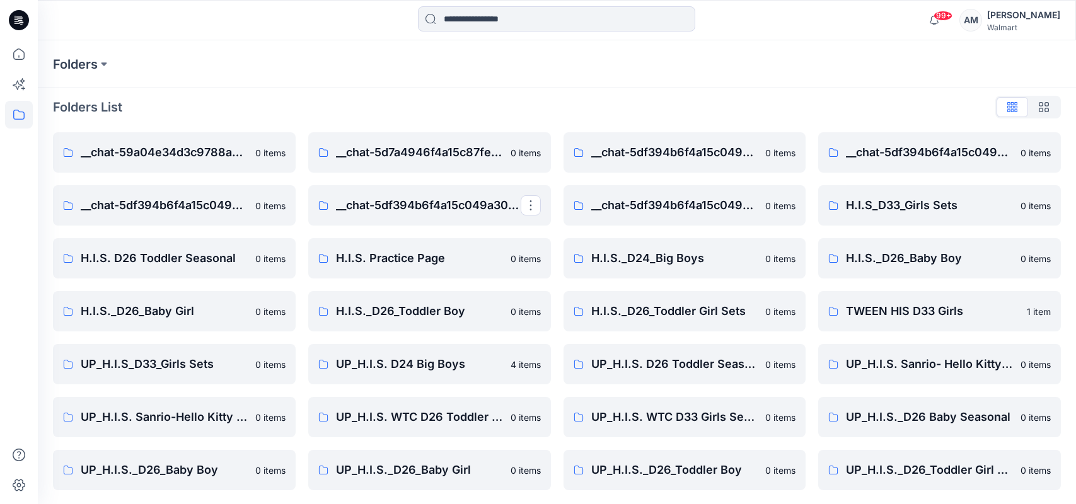
scroll to position [8, 0]
click at [218, 470] on p "UP_H.I.S._D26_Baby Boy" at bounding box center [164, 469] width 167 height 18
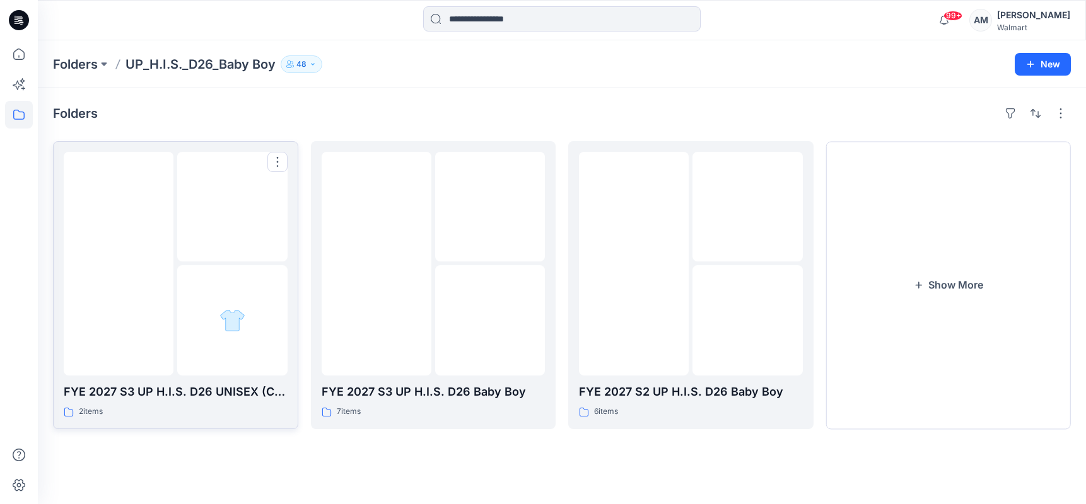
click at [192, 286] on div at bounding box center [232, 320] width 110 height 110
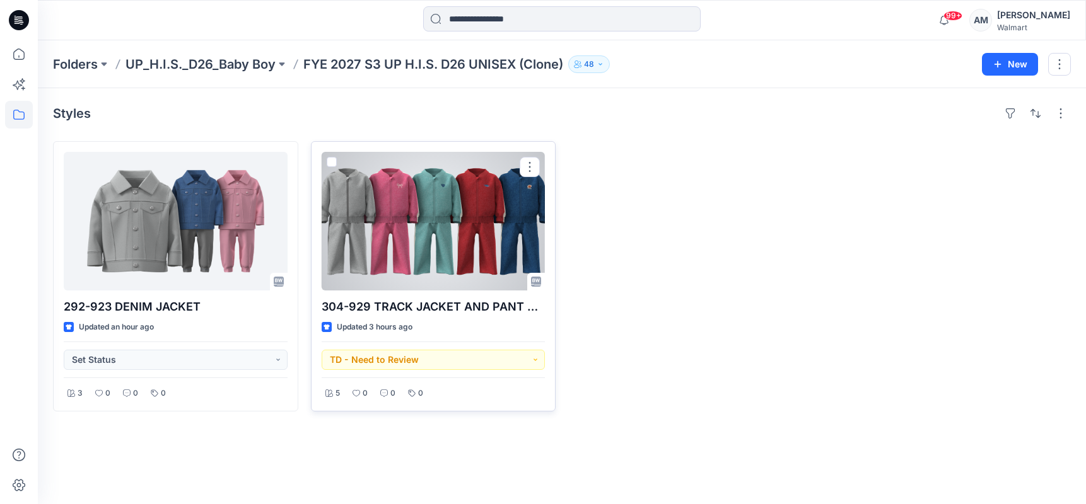
click at [457, 240] on div at bounding box center [434, 221] width 224 height 139
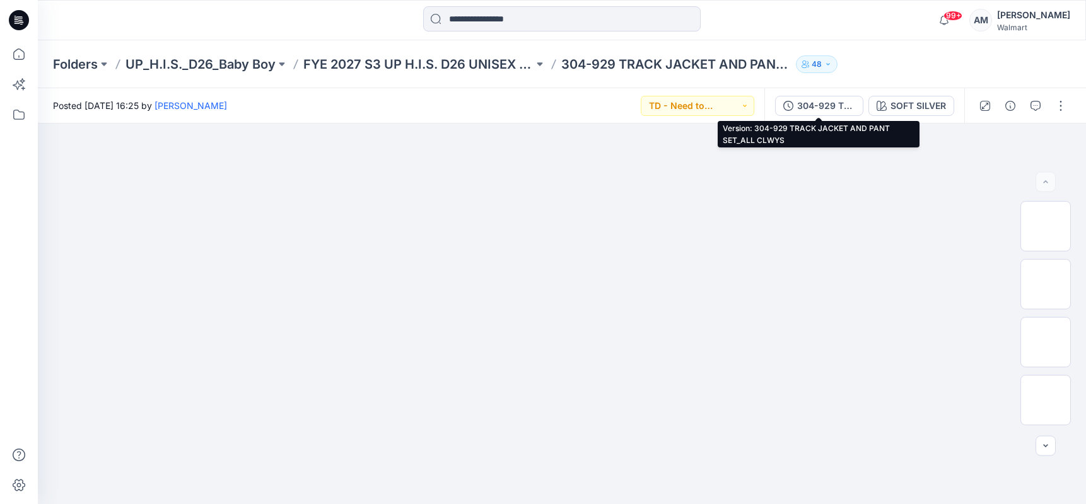
click at [824, 103] on div "304-929 TRACK JACKET AND PANT SET_ALL CLWYS" at bounding box center [826, 106] width 58 height 14
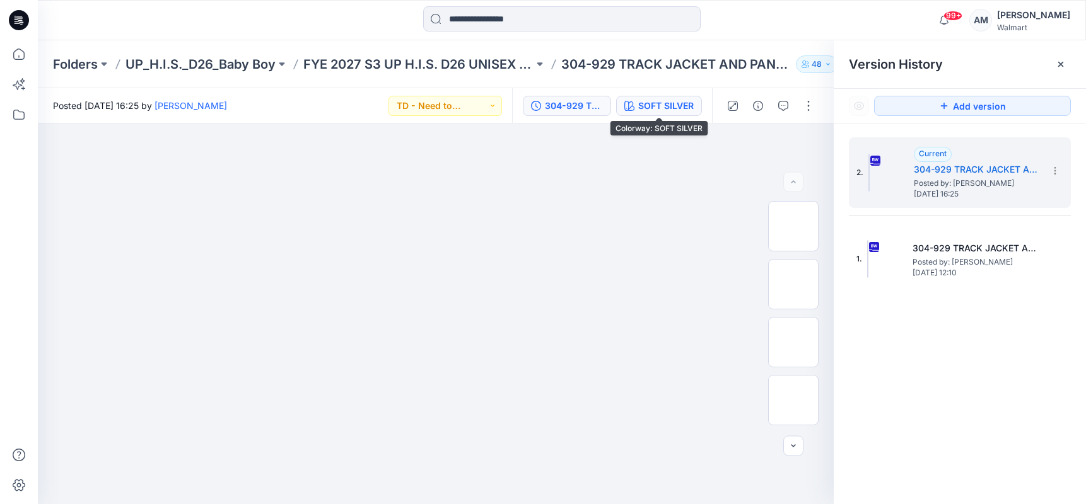
click at [647, 99] on div "SOFT SILVER" at bounding box center [665, 106] width 55 height 14
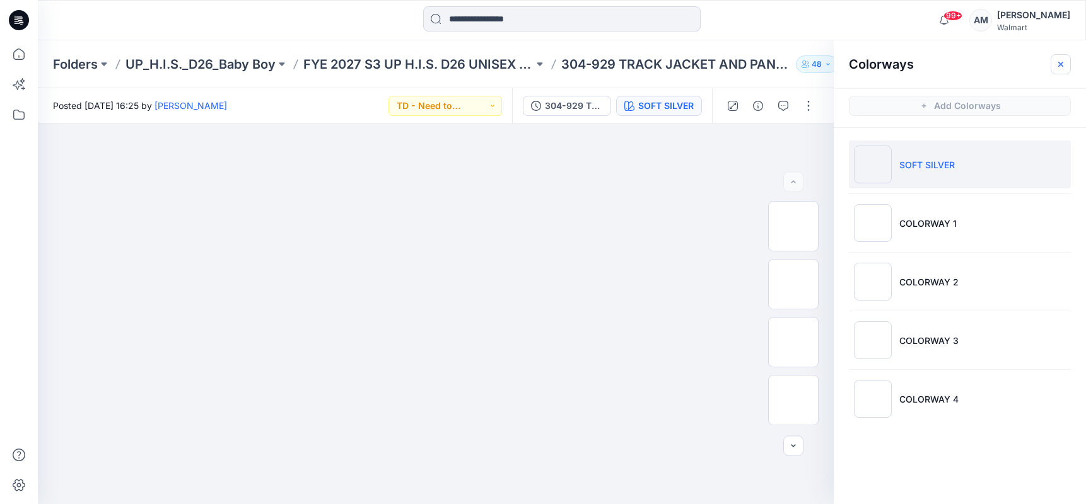
click at [1058, 63] on icon "button" at bounding box center [1061, 64] width 10 height 10
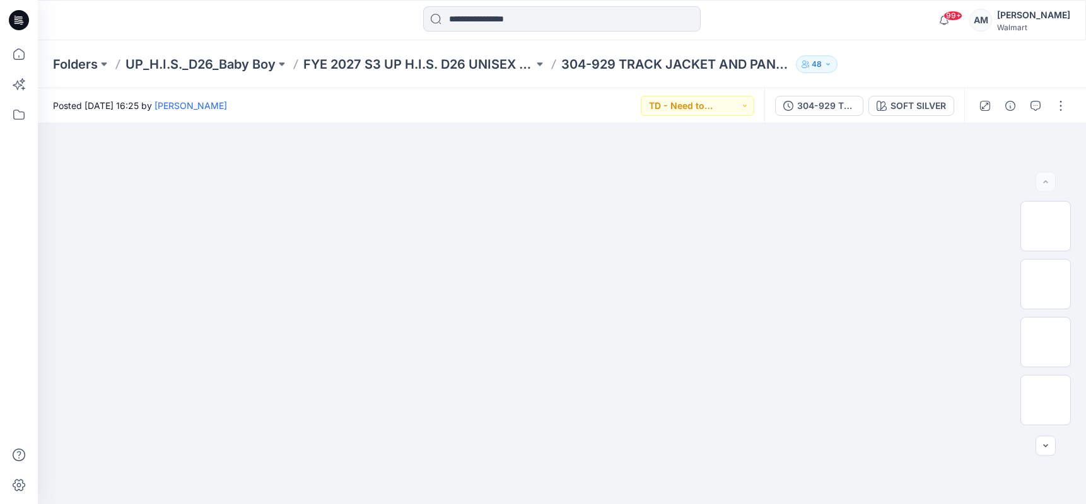
click at [878, 15] on div "99+ Notifications Your style 244-954 PINTUCK PANT is ready 12 minutes ago Your …" at bounding box center [561, 20] width 1047 height 28
click at [883, 20] on div "99+ Notifications Your style 244-954 PINTUCK PANT is ready 12 minutes ago Your …" at bounding box center [561, 20] width 1047 height 28
click at [59, 65] on p "Folders" at bounding box center [75, 64] width 45 height 18
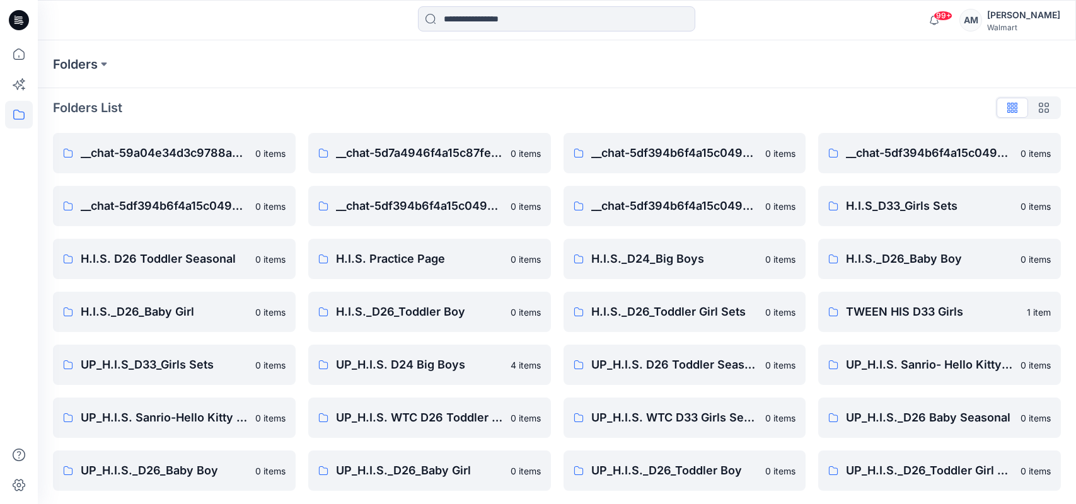
scroll to position [8, 0]
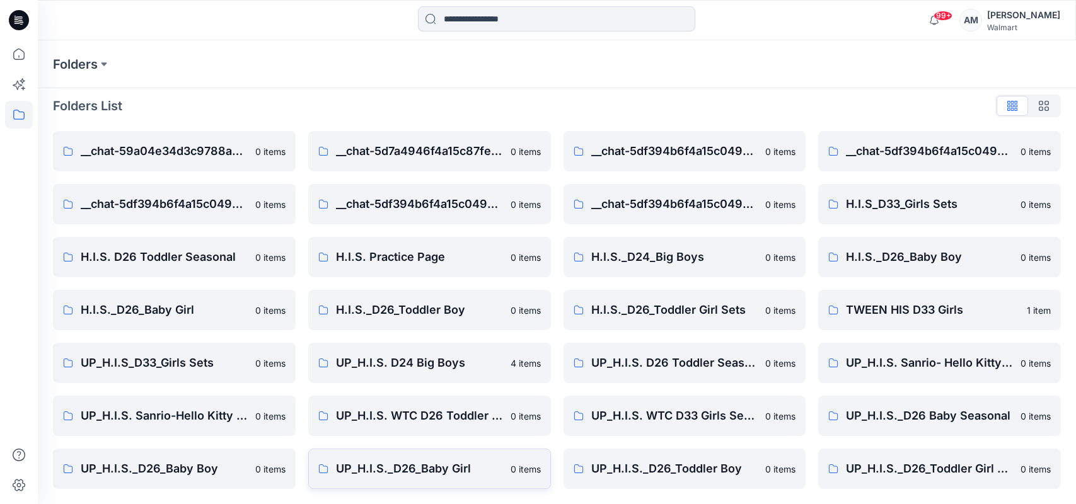
click at [391, 467] on p "UP_H.I.S._D26_Baby Girl" at bounding box center [419, 469] width 167 height 18
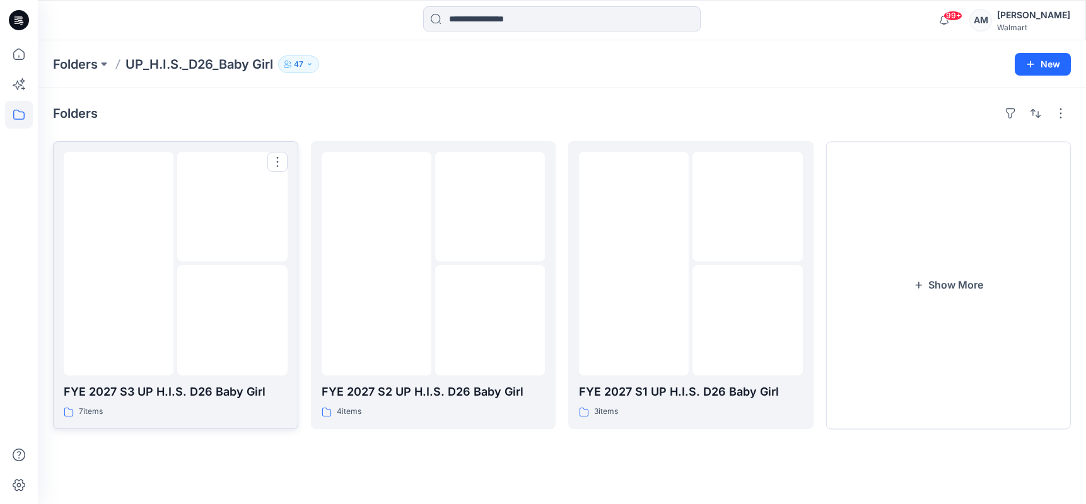
click at [232, 207] on img at bounding box center [232, 207] width 0 height 0
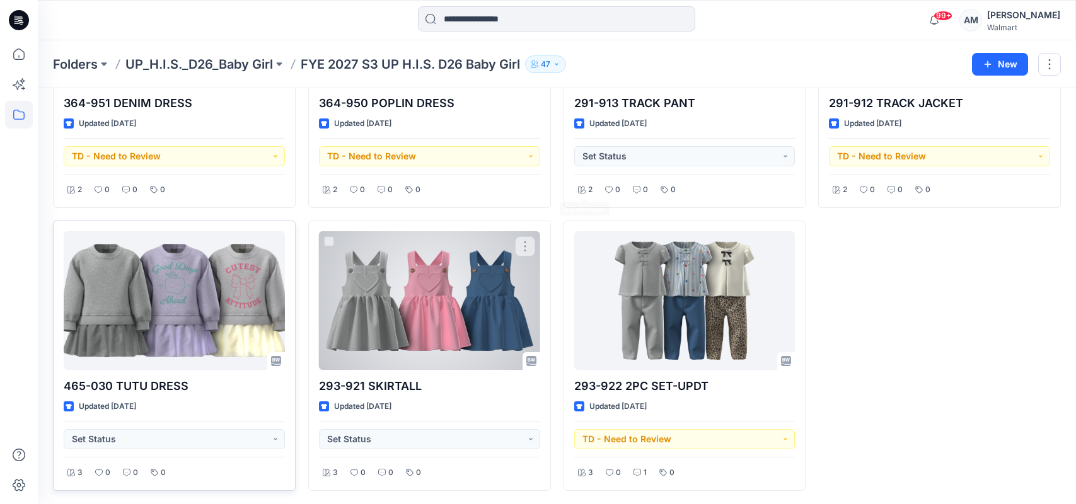
scroll to position [206, 0]
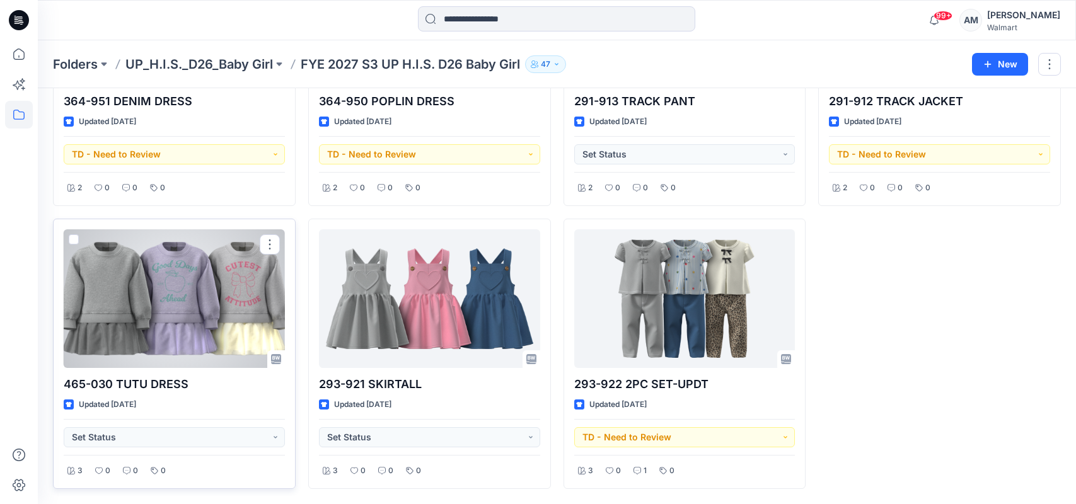
click at [165, 284] on div at bounding box center [174, 299] width 221 height 139
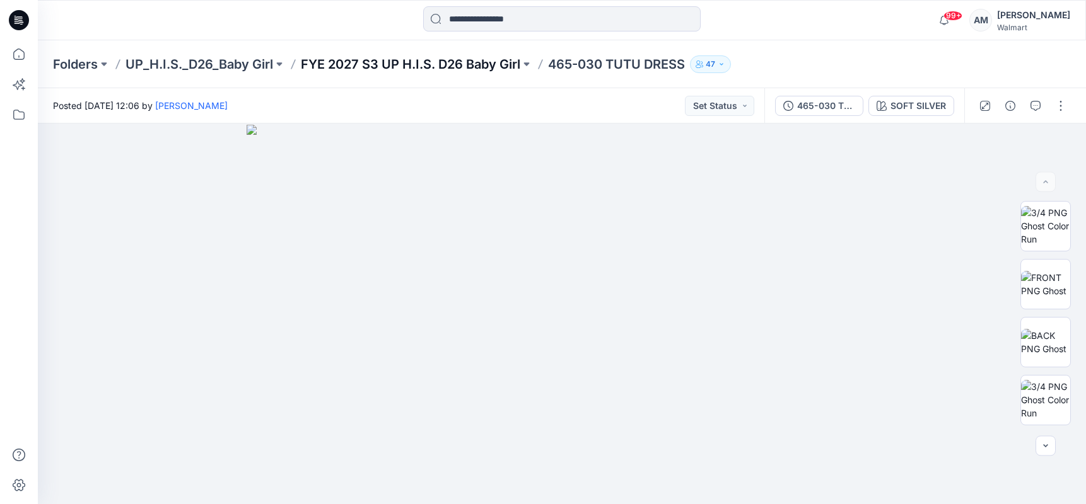
click at [466, 63] on p "FYE 2027 S3 UP H.I.S. D26 Baby Girl" at bounding box center [410, 64] width 219 height 18
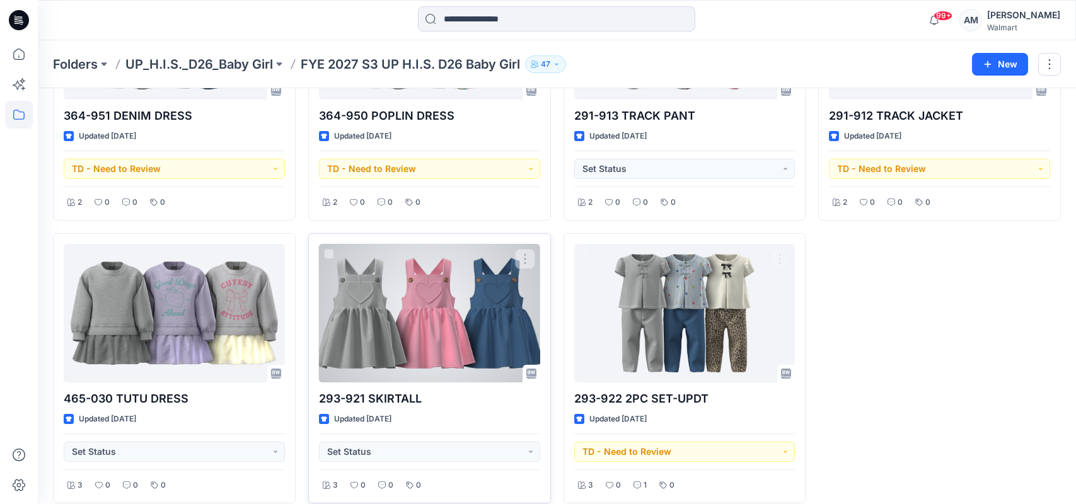
scroll to position [206, 0]
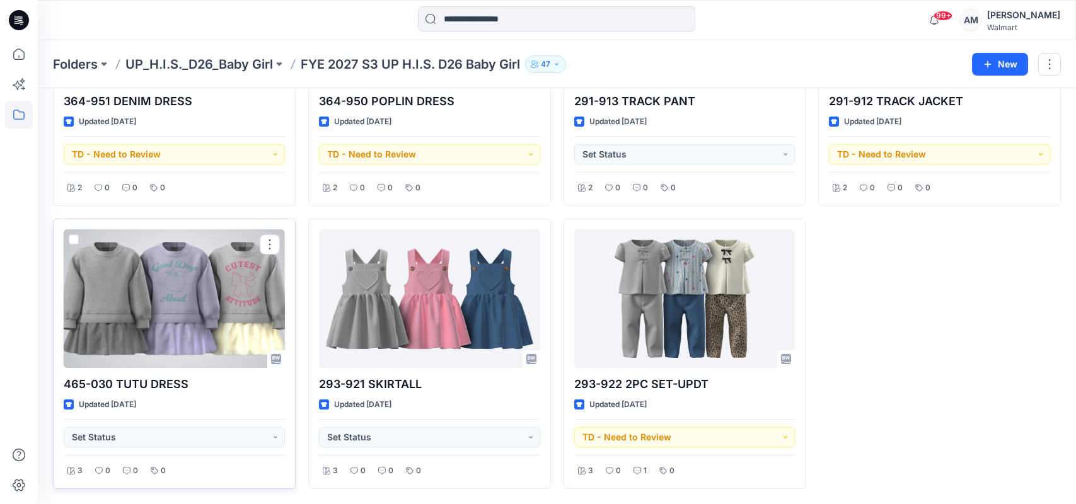
drag, startPoint x: 156, startPoint y: 310, endPoint x: 165, endPoint y: 306, distance: 9.6
click at [158, 308] on div at bounding box center [174, 299] width 221 height 139
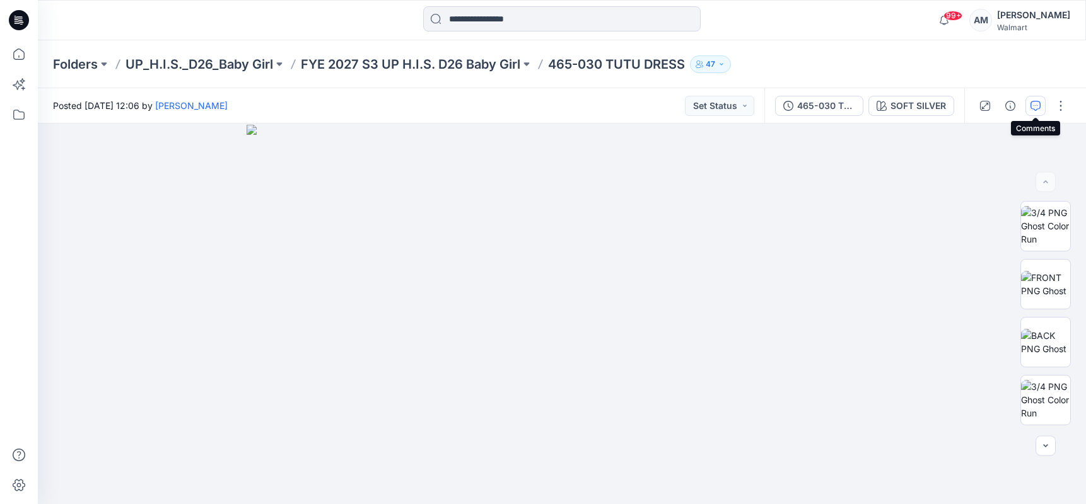
click at [1036, 106] on icon "button" at bounding box center [1035, 106] width 10 height 10
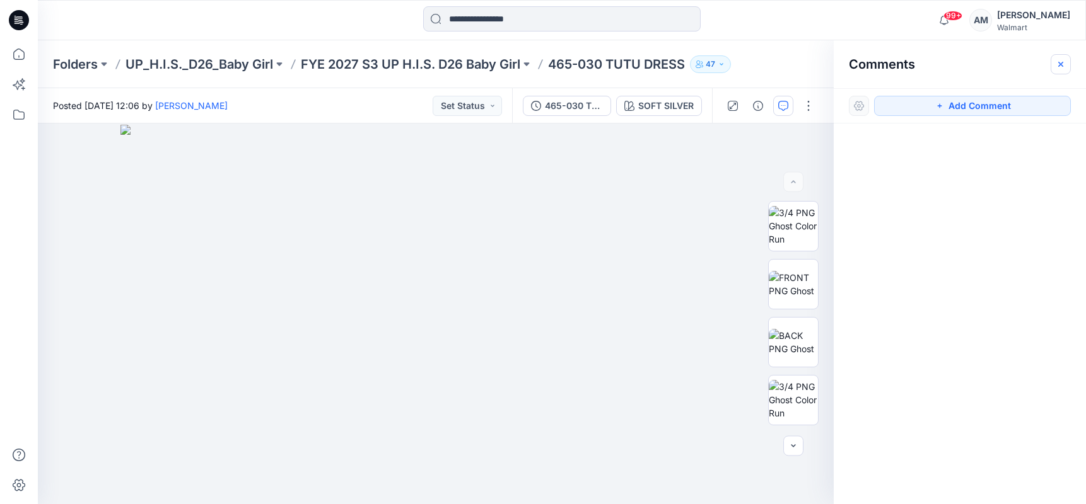
click at [1059, 64] on icon "button" at bounding box center [1061, 64] width 10 height 10
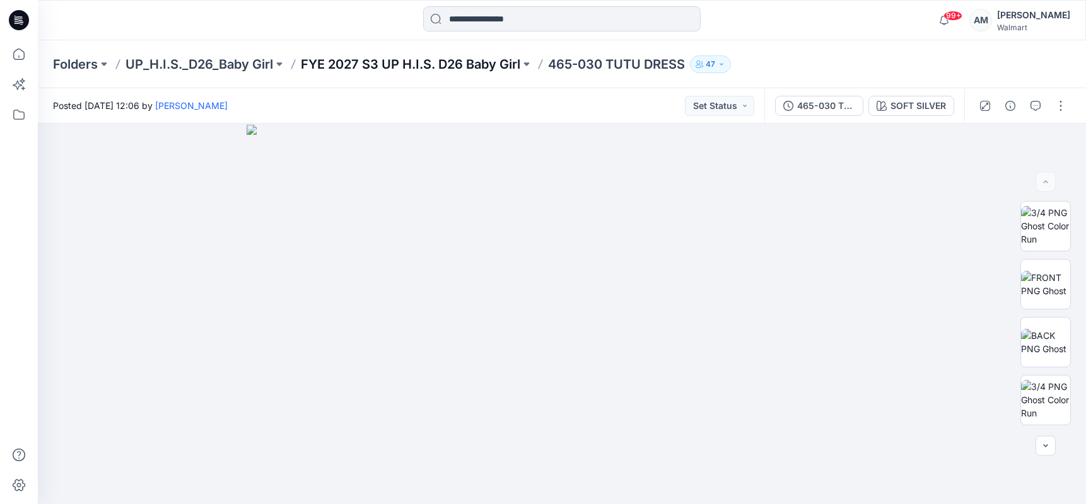
click at [419, 64] on p "FYE 2027 S3 UP H.I.S. D26 Baby Girl" at bounding box center [410, 64] width 219 height 18
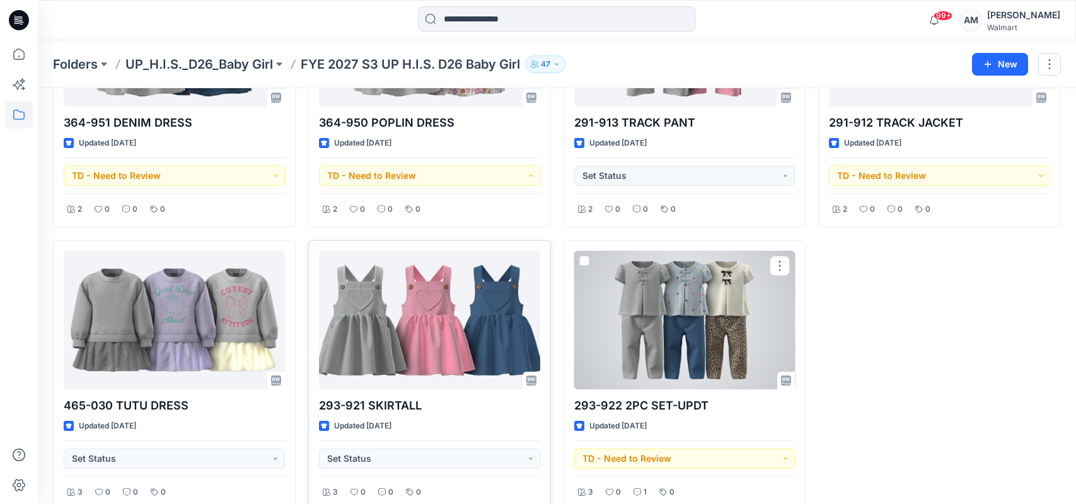
scroll to position [189, 0]
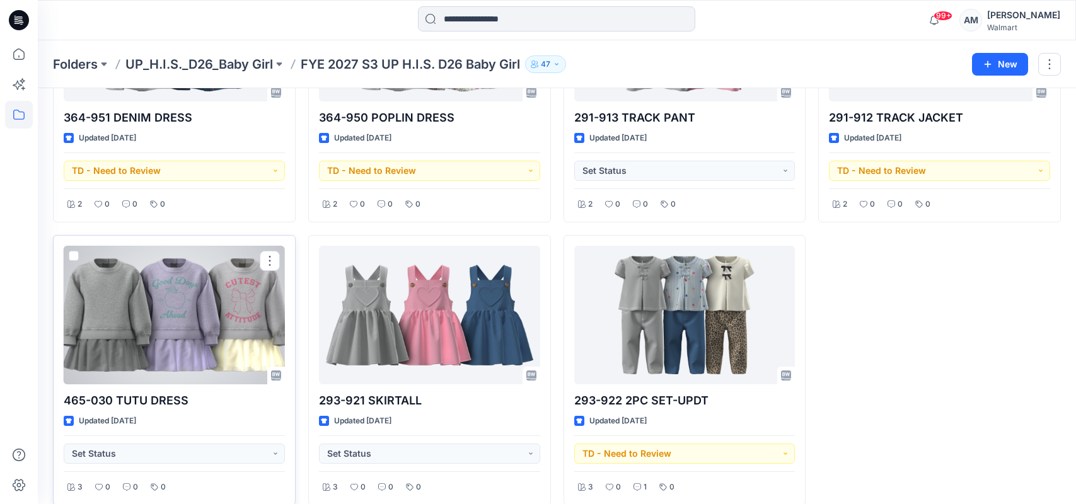
click at [195, 318] on div at bounding box center [174, 315] width 221 height 139
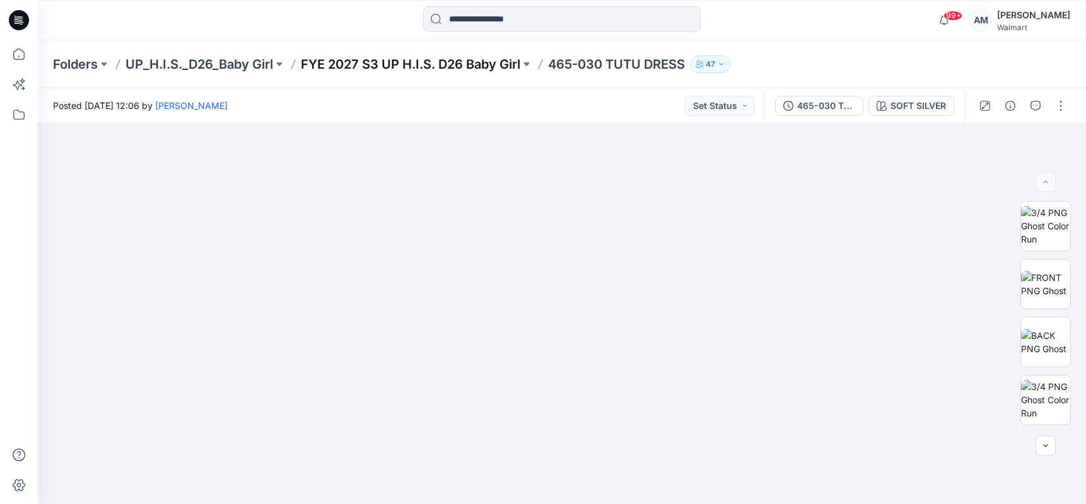
click at [406, 63] on p "FYE 2027 S3 UP H.I.S. D26 Baby Girl" at bounding box center [410, 64] width 219 height 18
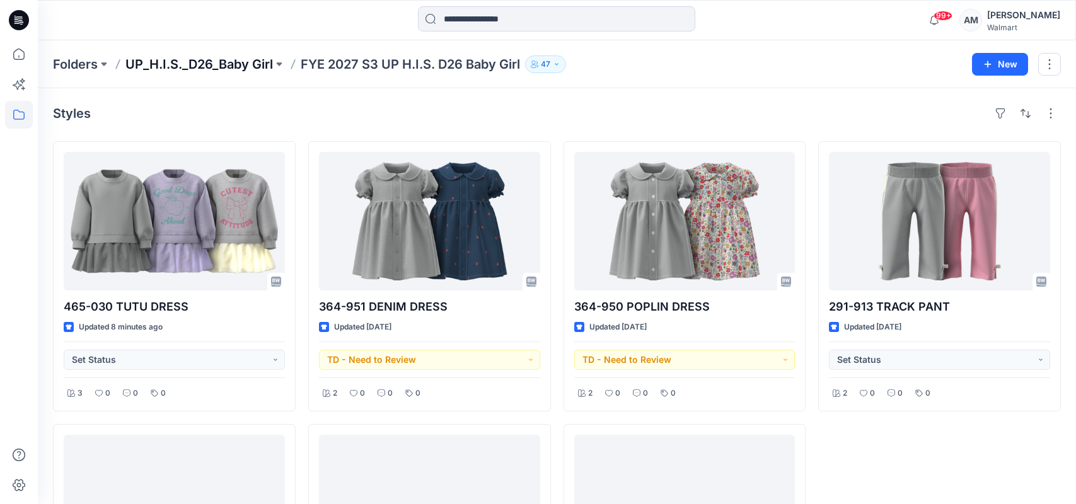
click at [158, 62] on p "UP_H.I.S._D26_Baby Girl" at bounding box center [199, 64] width 148 height 18
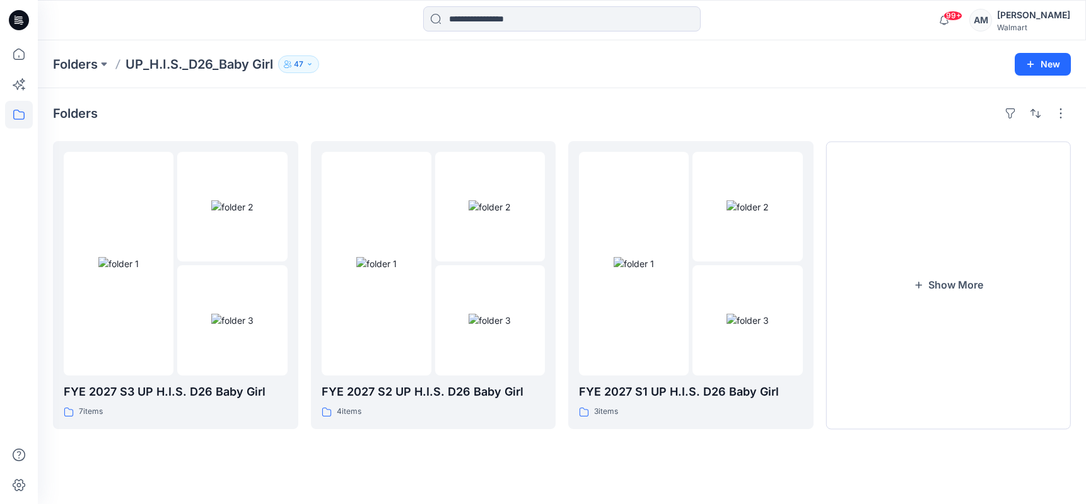
click at [885, 23] on div "99+ Notifications Your style 244-954 PINTUCK PANT is ready 12 minutes ago Your …" at bounding box center [561, 20] width 1047 height 28
click at [211, 214] on img at bounding box center [232, 207] width 42 height 13
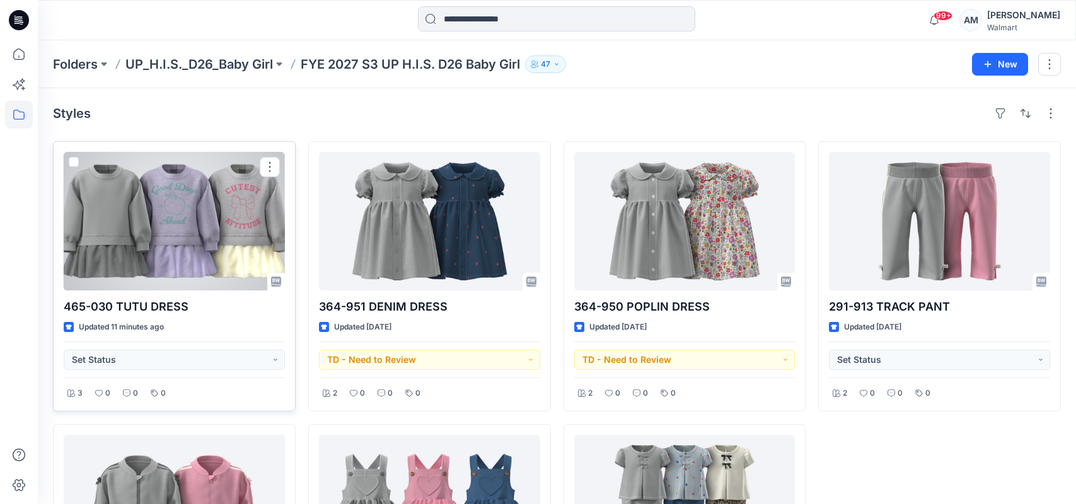
click at [158, 211] on div at bounding box center [174, 221] width 221 height 139
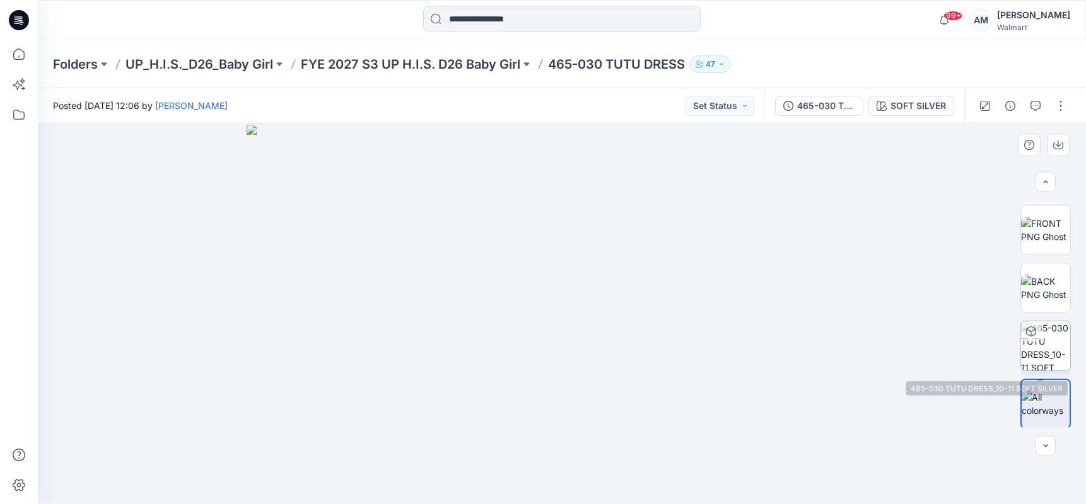
scroll to position [694, 0]
click at [1060, 105] on button "button" at bounding box center [1061, 106] width 20 height 20
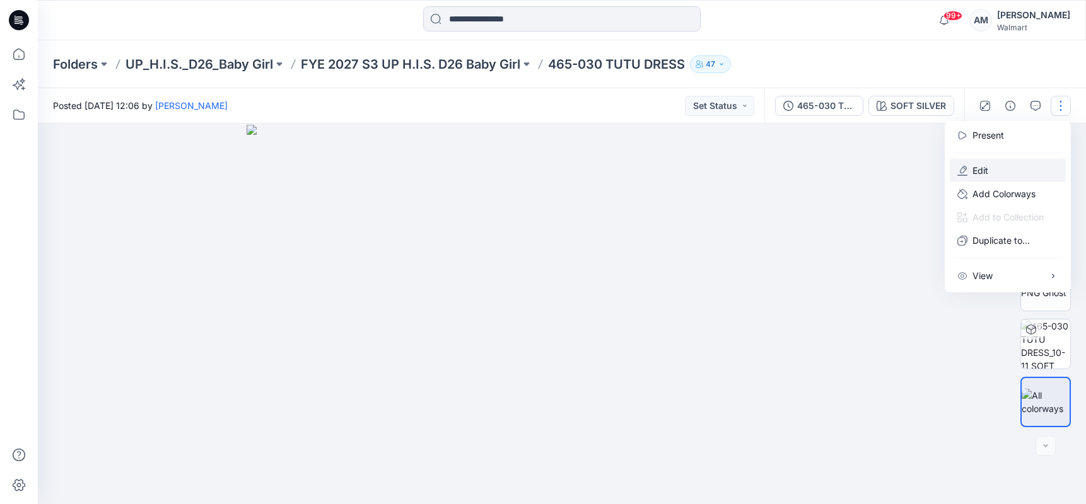
click at [979, 173] on p "Edit" at bounding box center [980, 170] width 16 height 13
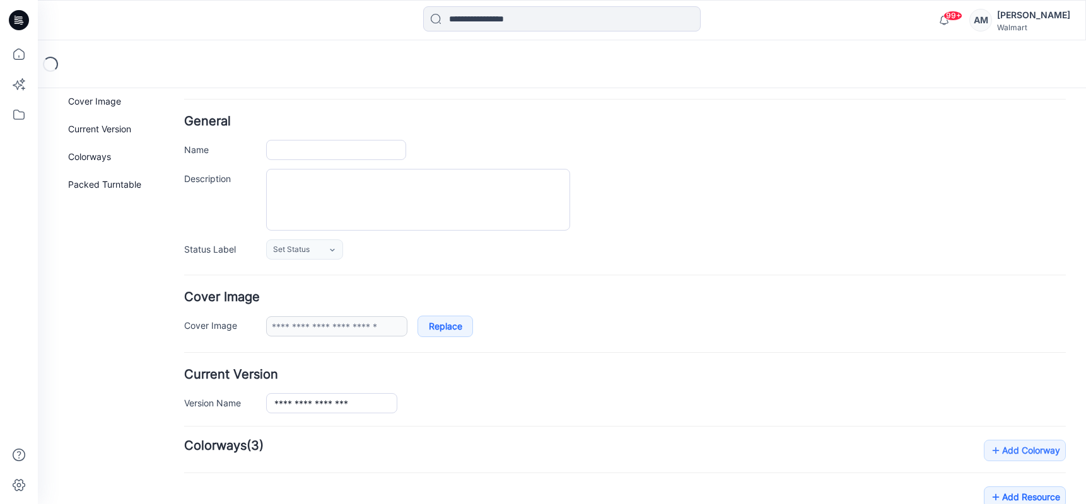
type input "**********"
type textarea "**********"
type input "**********"
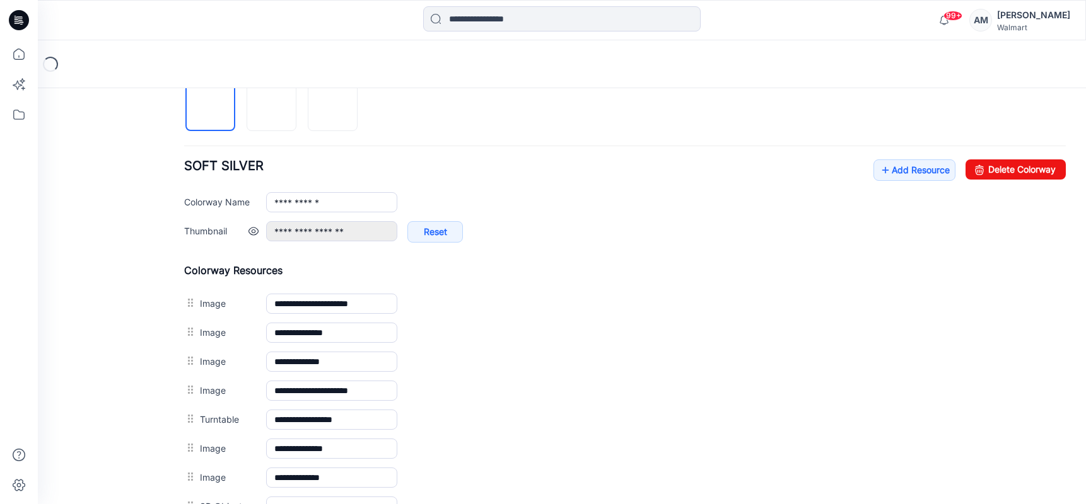
scroll to position [441, 0]
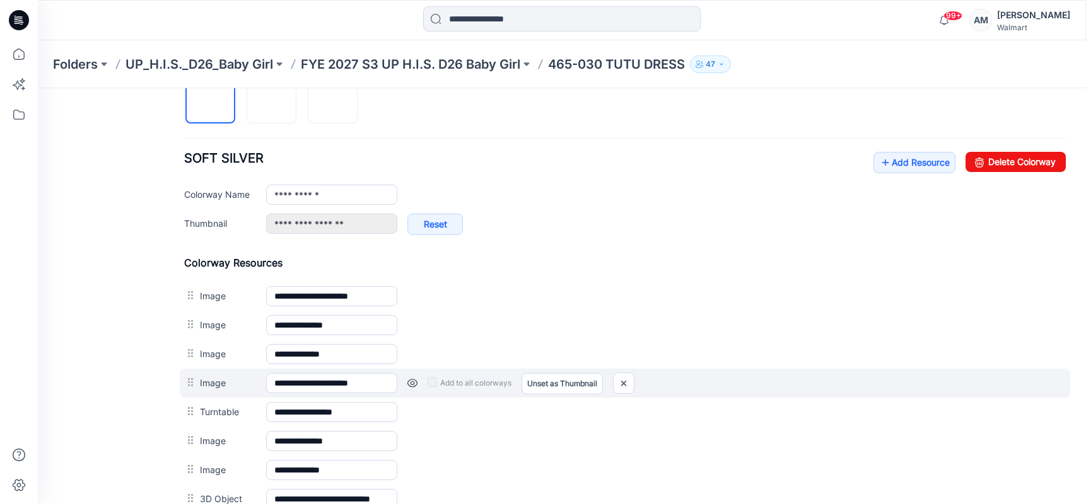
click at [411, 384] on link at bounding box center [412, 383] width 10 height 10
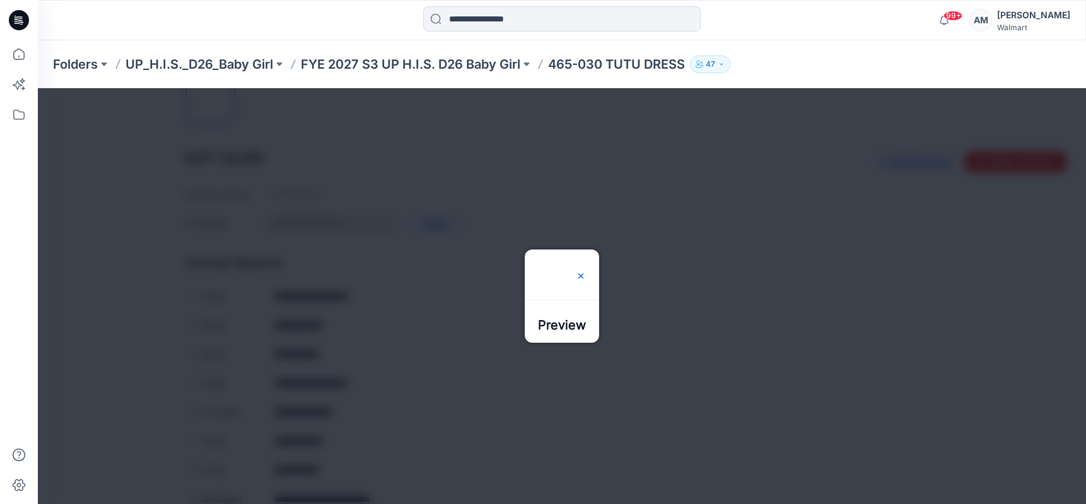
click at [586, 271] on img at bounding box center [581, 276] width 10 height 10
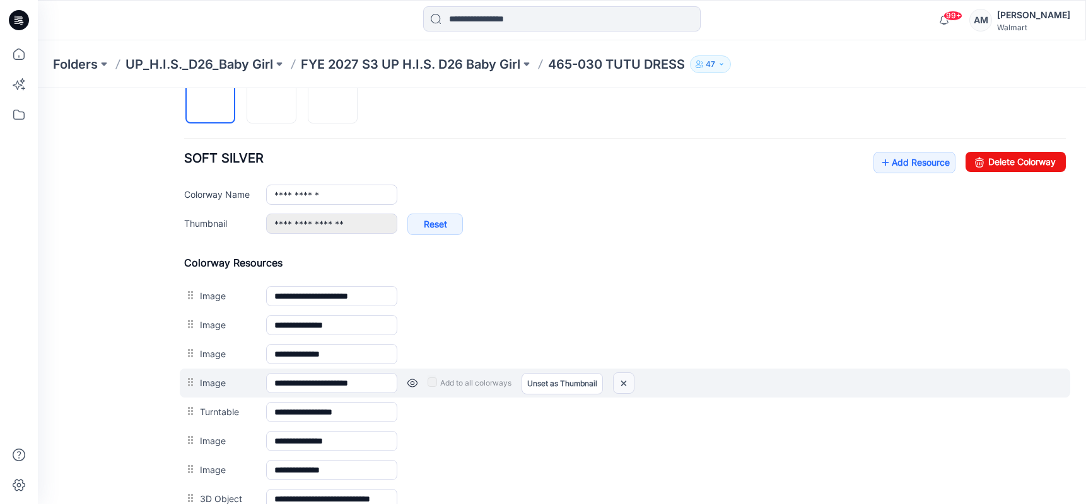
click at [622, 383] on img at bounding box center [624, 383] width 20 height 21
click at [411, 383] on link at bounding box center [412, 383] width 10 height 10
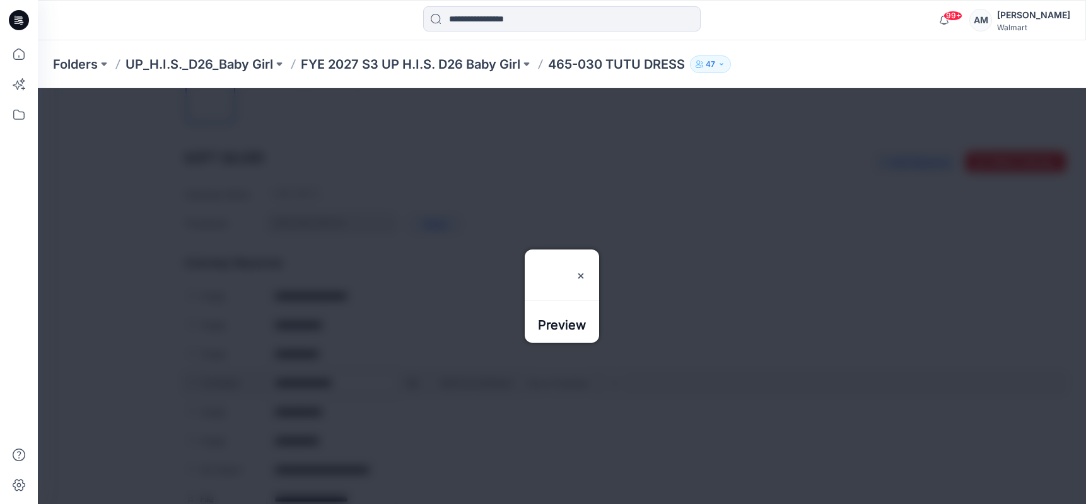
click at [411, 383] on div at bounding box center [562, 296] width 1048 height 416
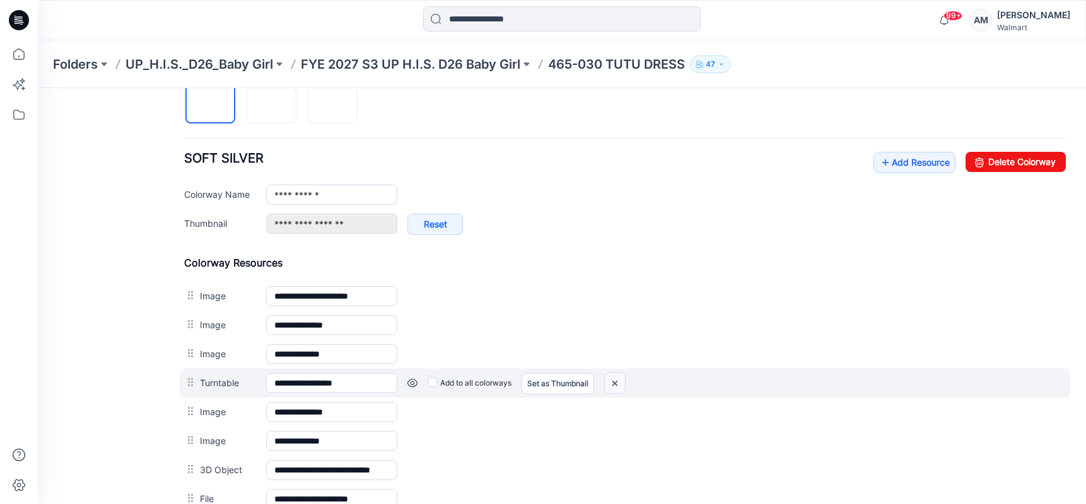
click at [619, 388] on img at bounding box center [615, 383] width 20 height 21
click at [410, 384] on link at bounding box center [412, 383] width 10 height 10
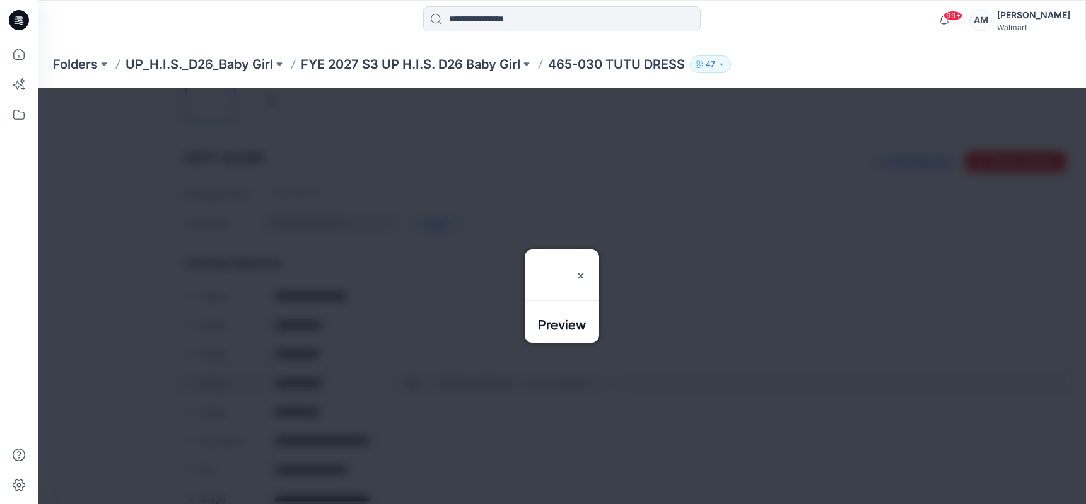
click at [410, 384] on div at bounding box center [562, 296] width 1048 height 416
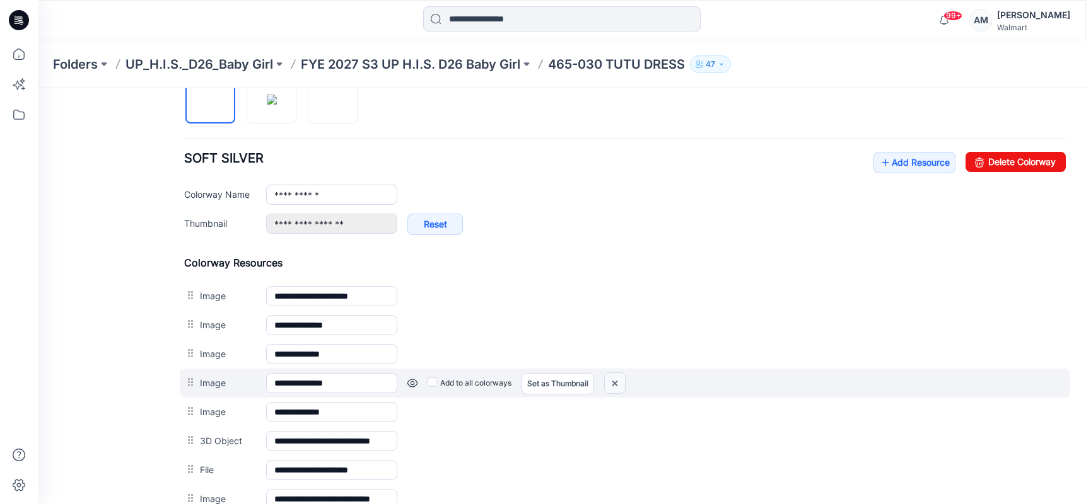
click at [617, 384] on img at bounding box center [615, 383] width 20 height 21
click at [414, 384] on link at bounding box center [412, 383] width 10 height 10
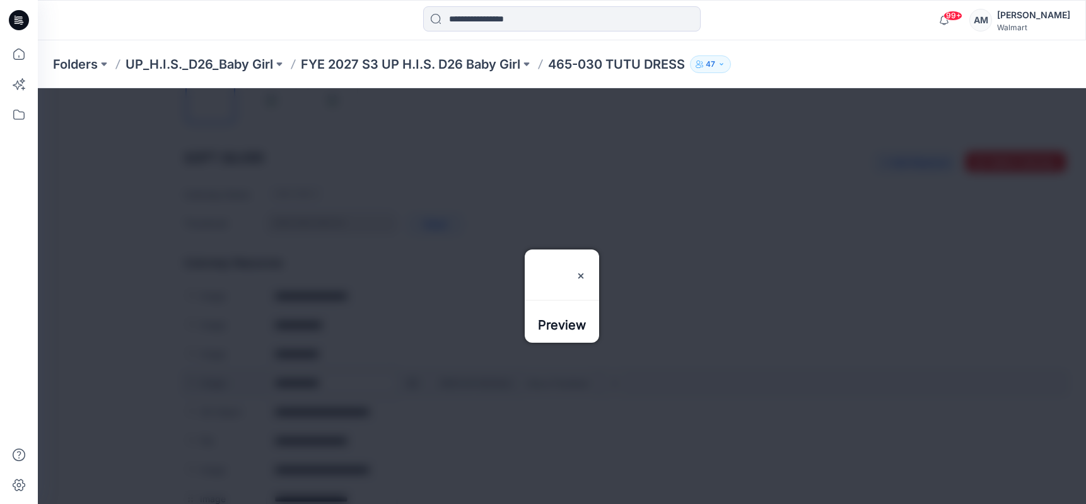
click at [414, 384] on div at bounding box center [562, 296] width 1048 height 416
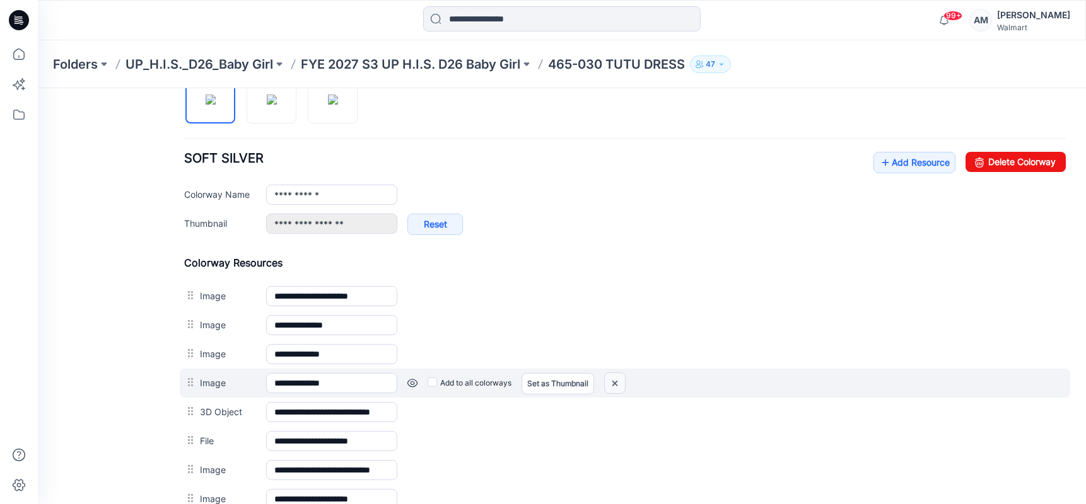
click at [621, 387] on img at bounding box center [615, 383] width 20 height 21
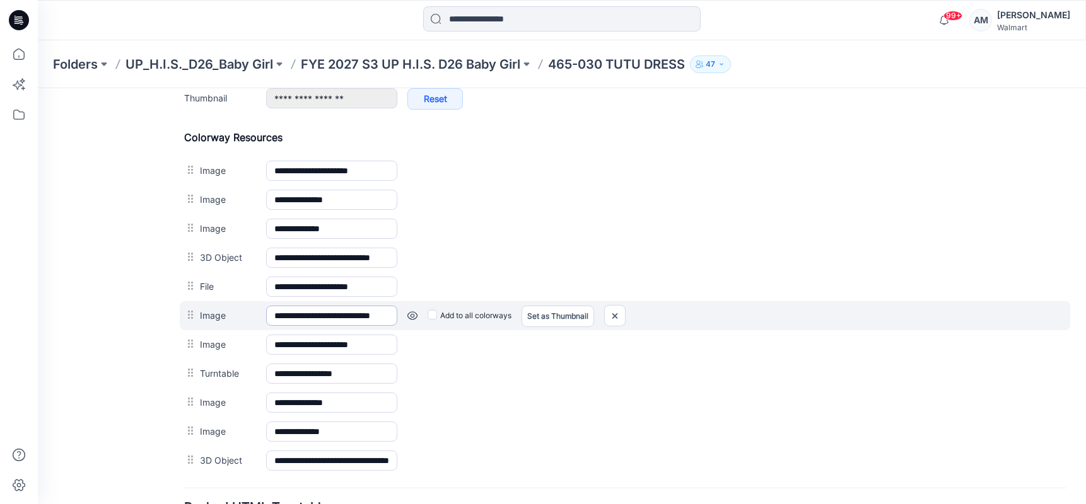
scroll to position [568, 0]
click at [410, 317] on link at bounding box center [412, 315] width 10 height 10
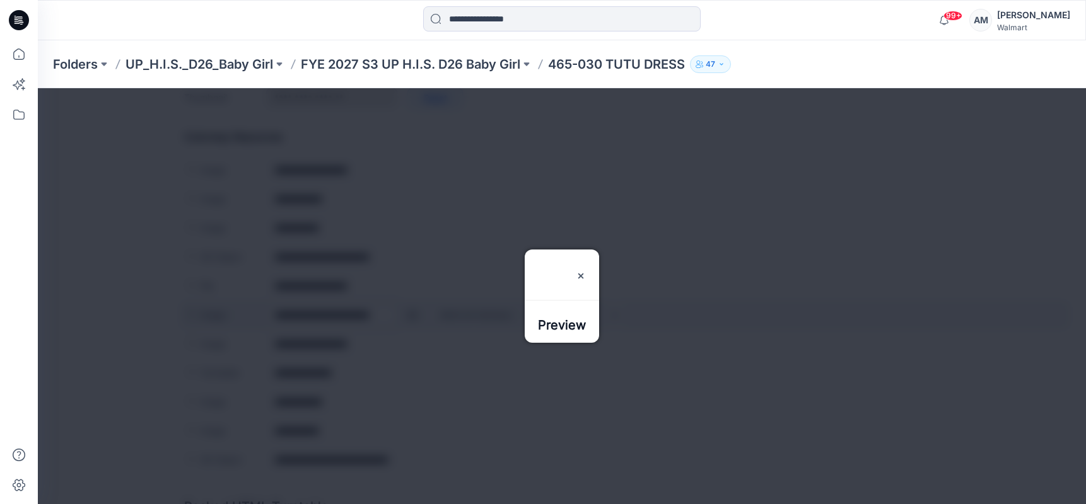
click at [410, 317] on div at bounding box center [562, 296] width 1048 height 416
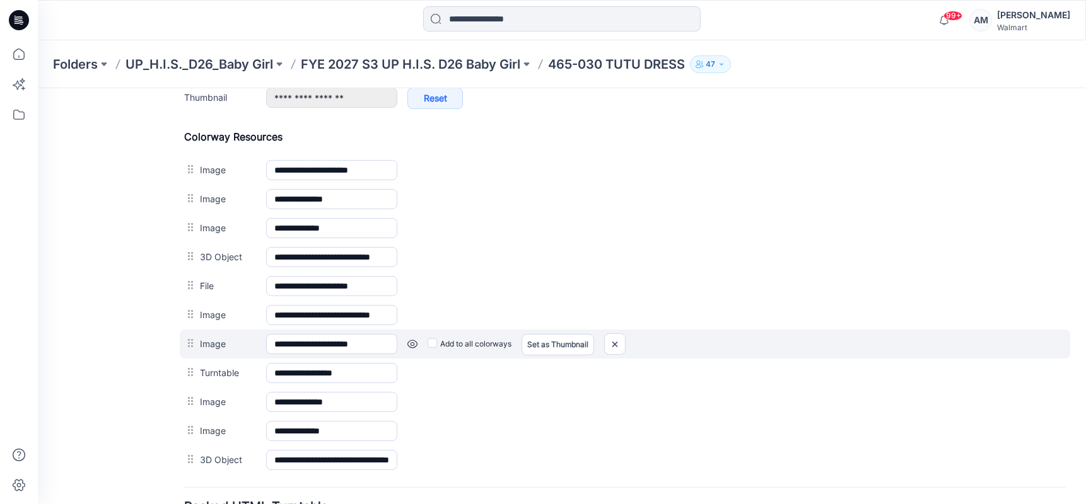
click at [412, 347] on link at bounding box center [412, 344] width 10 height 10
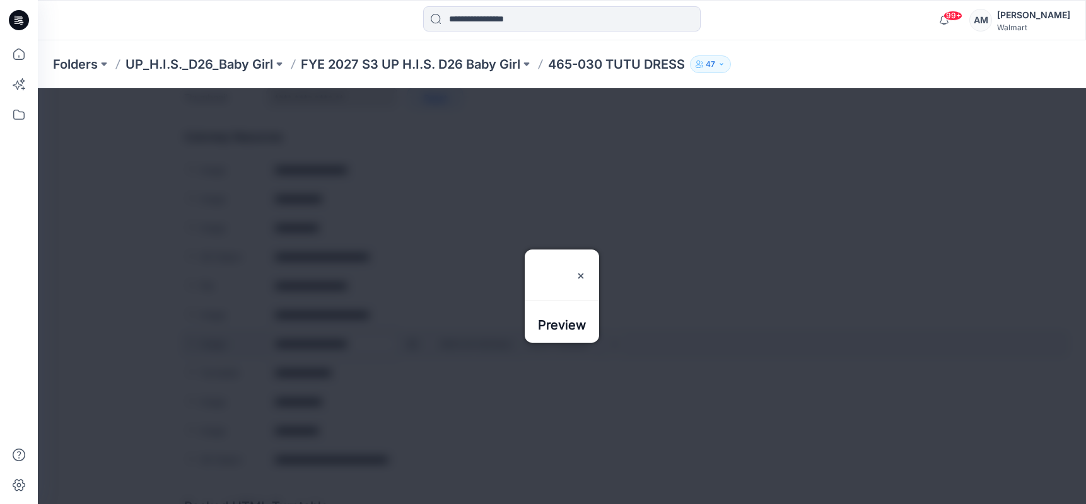
click at [412, 347] on div at bounding box center [562, 296] width 1048 height 416
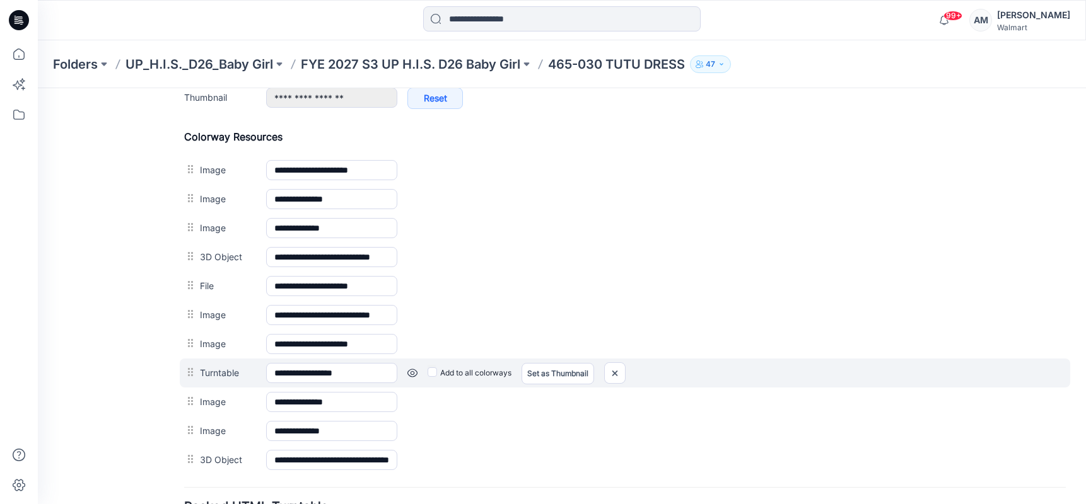
click at [411, 373] on link at bounding box center [412, 373] width 10 height 10
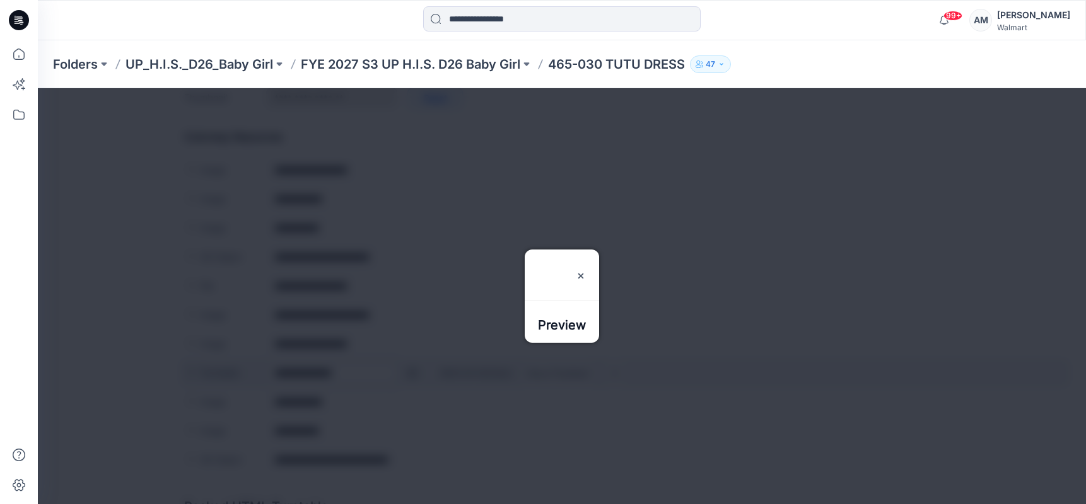
click at [411, 373] on div at bounding box center [562, 296] width 1048 height 416
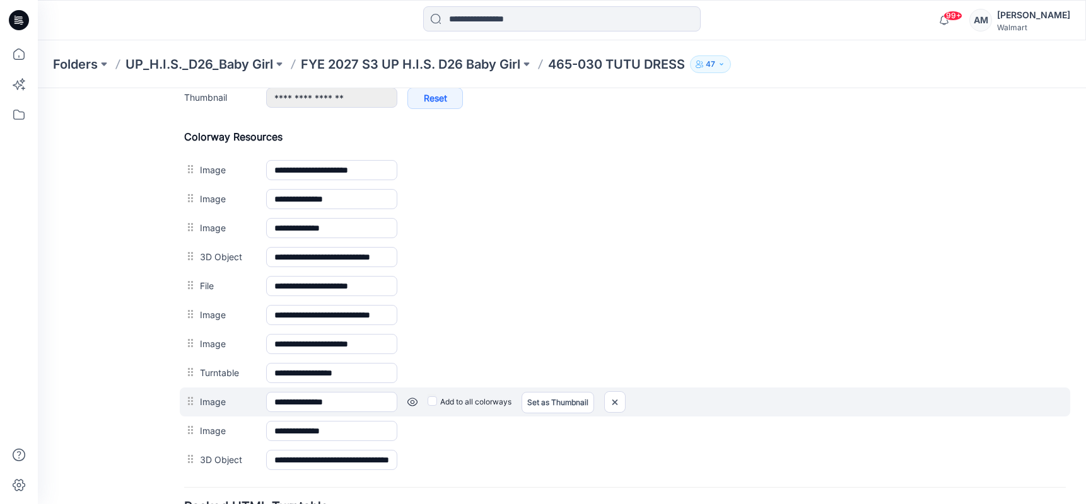
click at [407, 402] on div "Add to all colorways Set as Thumbnail Unset as Thumbnail" at bounding box center [731, 402] width 668 height 20
click at [413, 401] on link at bounding box center [412, 402] width 10 height 10
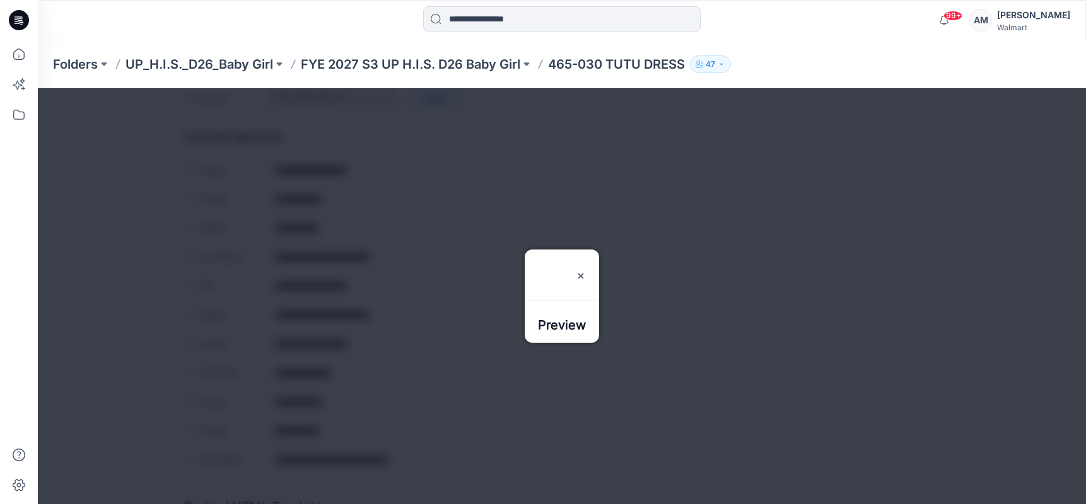
click at [414, 400] on div at bounding box center [562, 296] width 1048 height 416
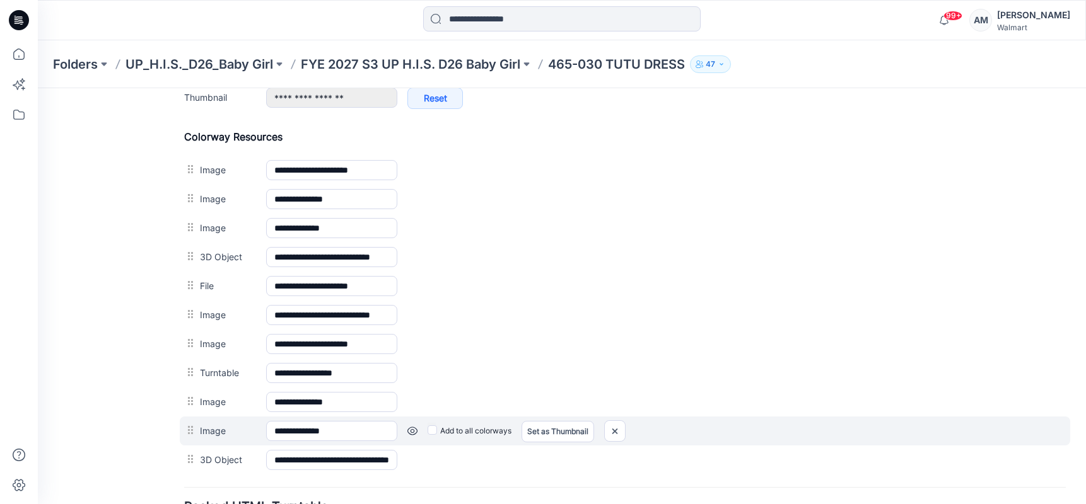
click at [410, 428] on link at bounding box center [412, 431] width 10 height 10
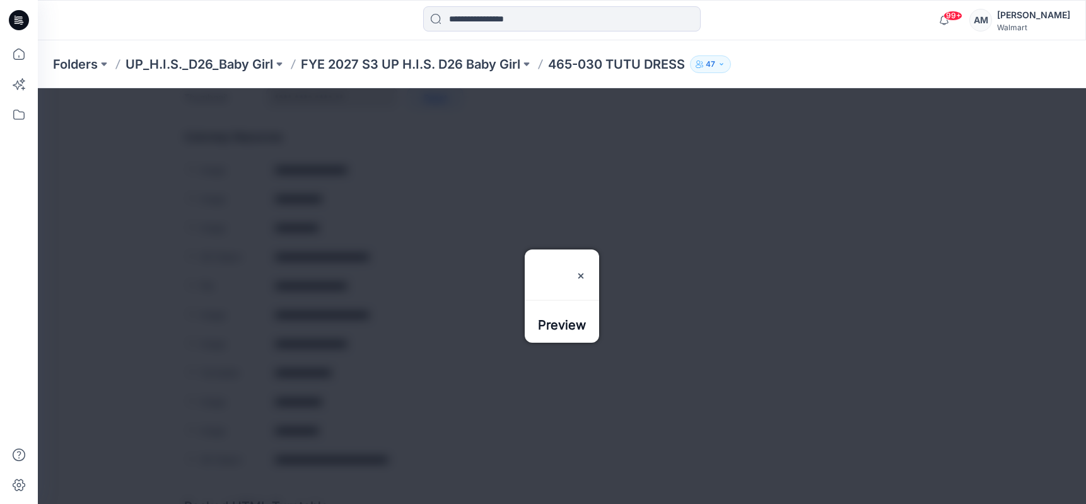
click at [408, 435] on div at bounding box center [562, 296] width 1048 height 416
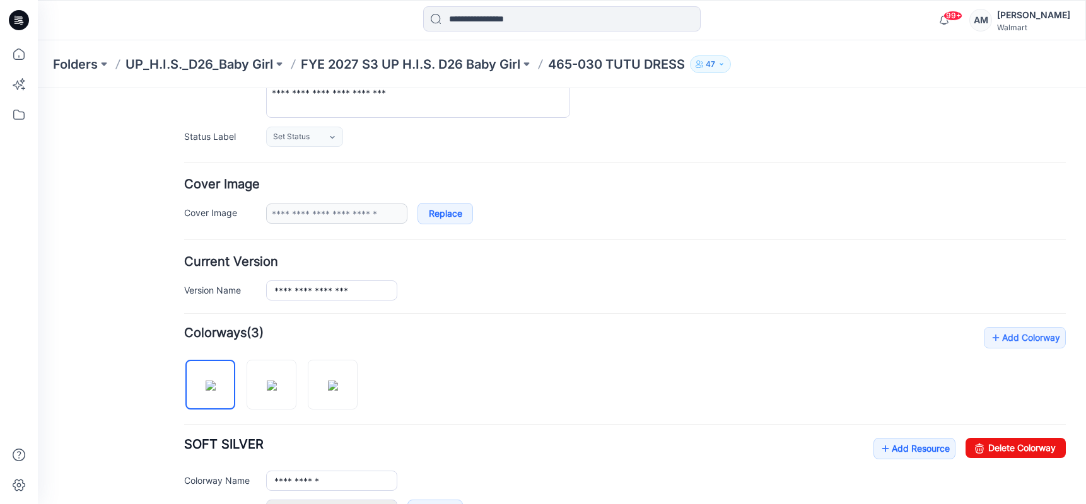
scroll to position [0, 0]
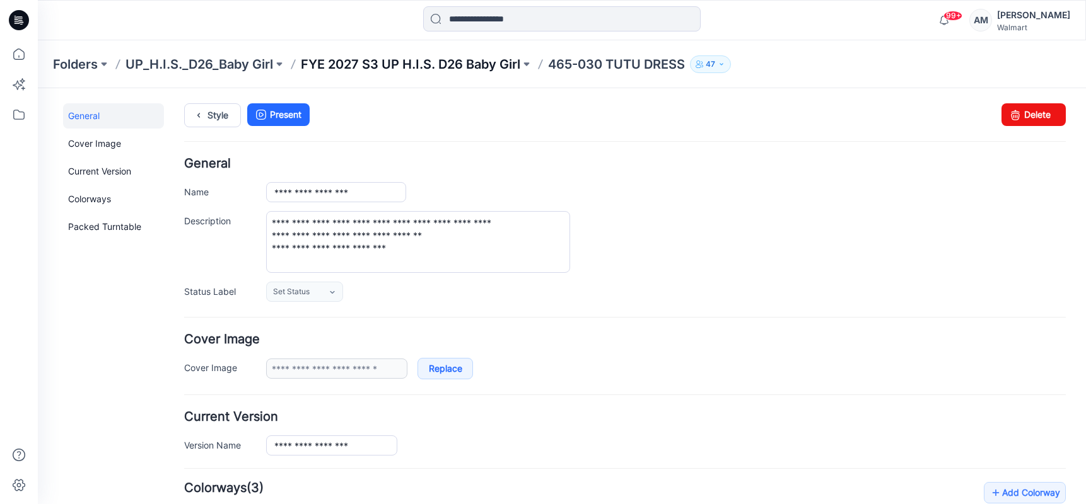
click at [396, 64] on p "FYE 2027 S3 UP H.I.S. D26 Baby Girl" at bounding box center [410, 64] width 219 height 18
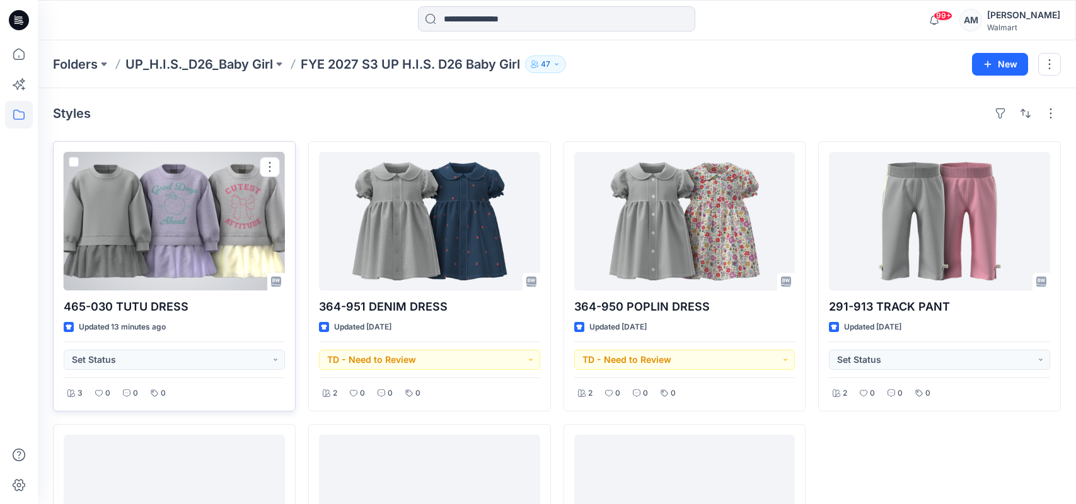
click at [207, 233] on div at bounding box center [174, 221] width 221 height 139
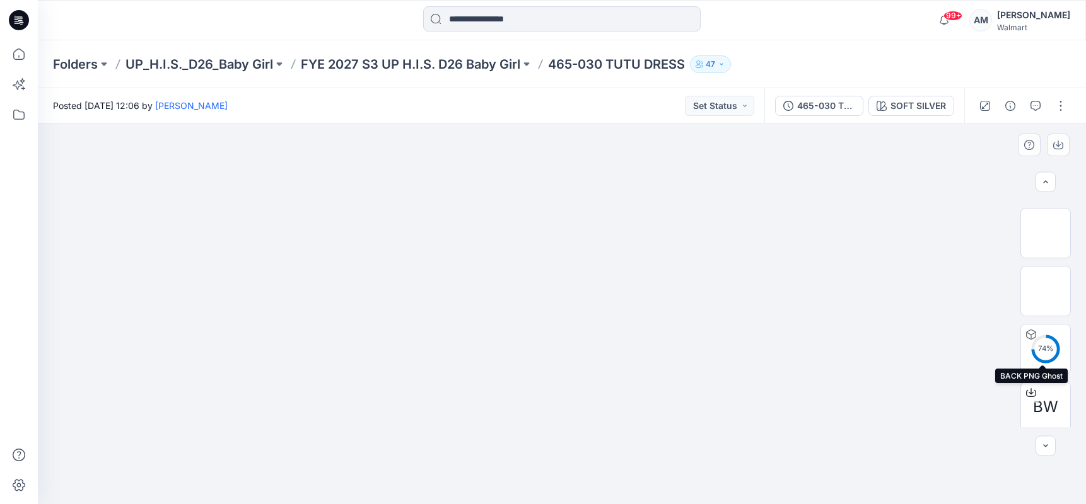
scroll to position [63, 0]
click at [1046, 337] on img at bounding box center [1046, 337] width 0 height 0
click at [1058, 103] on button "button" at bounding box center [1061, 106] width 20 height 20
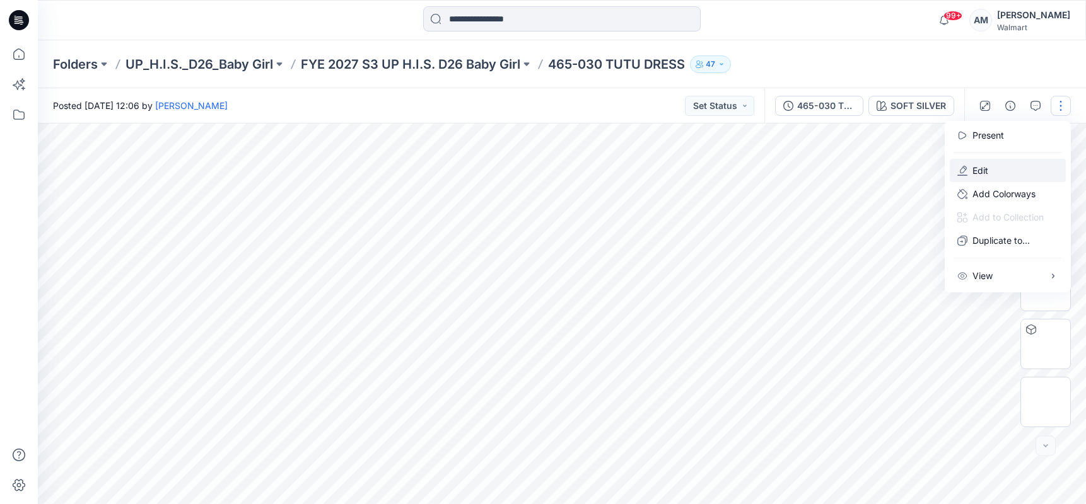
click at [976, 171] on p "Edit" at bounding box center [980, 170] width 16 height 13
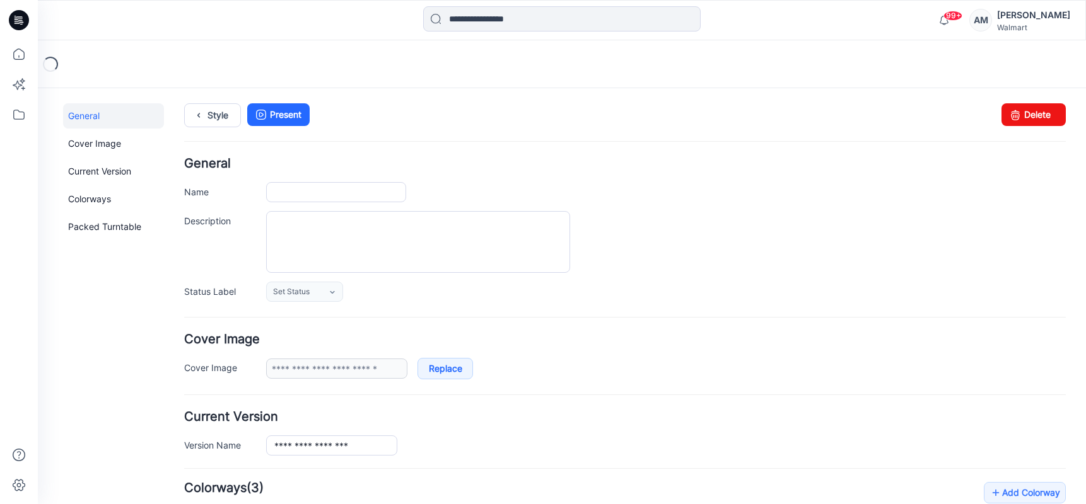
type input "**********"
type textarea "**********"
type input "**********"
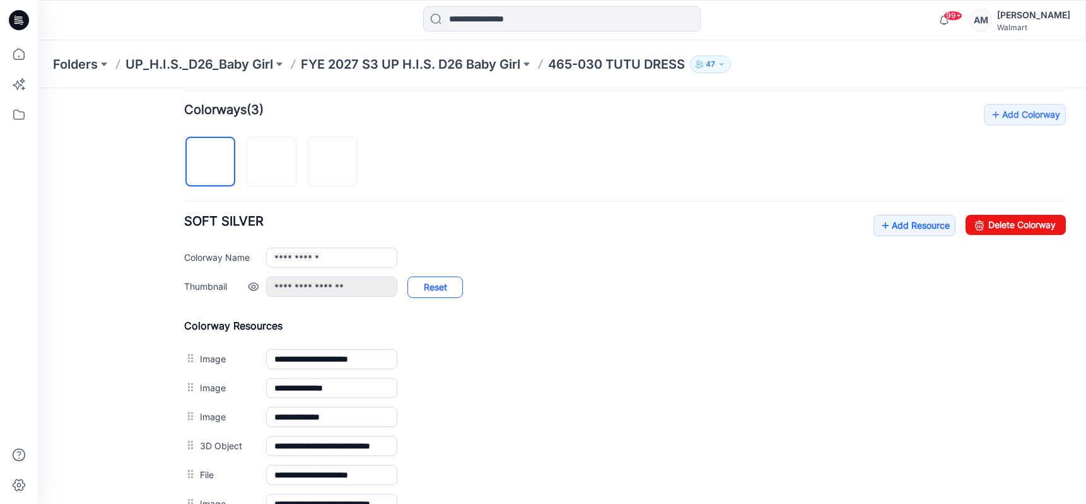
scroll to position [504, 0]
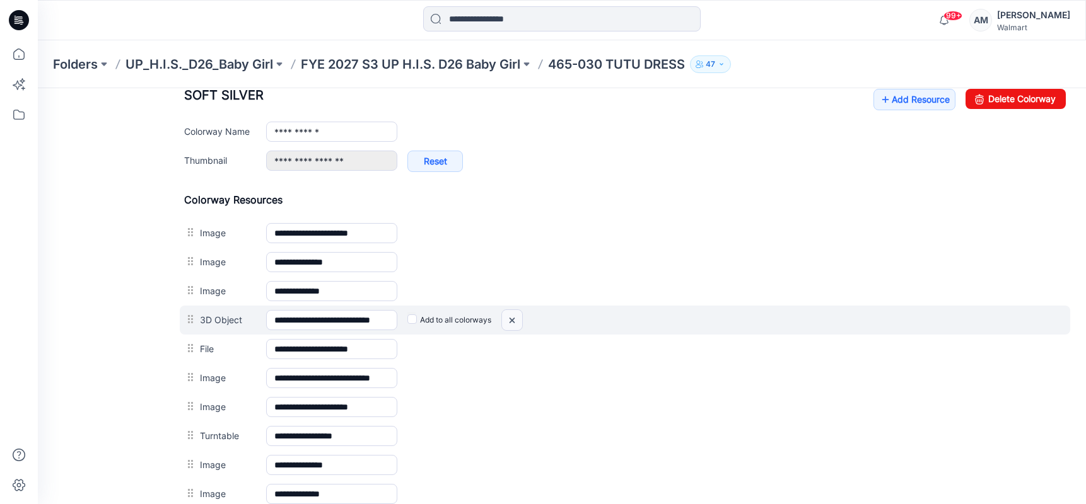
click at [508, 320] on img at bounding box center [512, 320] width 20 height 21
click at [513, 322] on div at bounding box center [511, 320] width 21 height 21
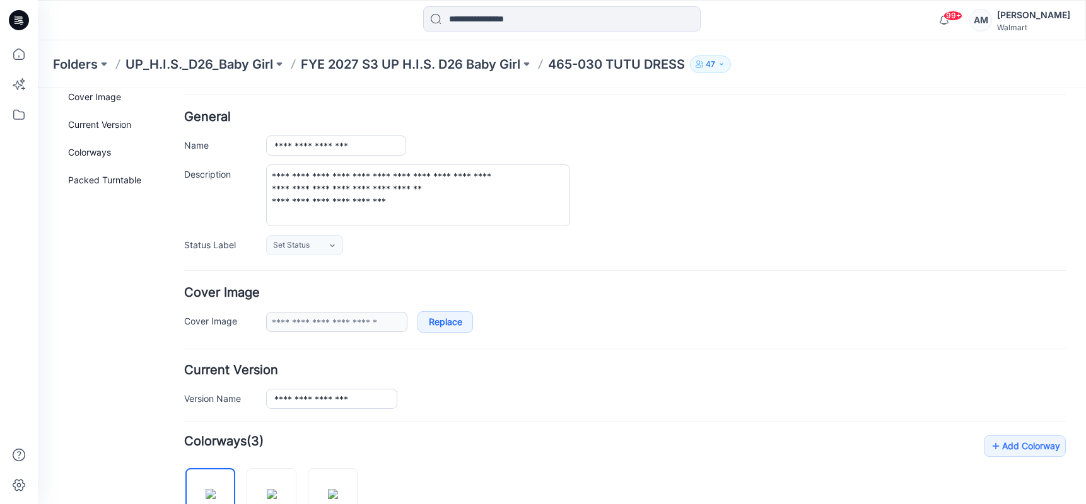
scroll to position [0, 0]
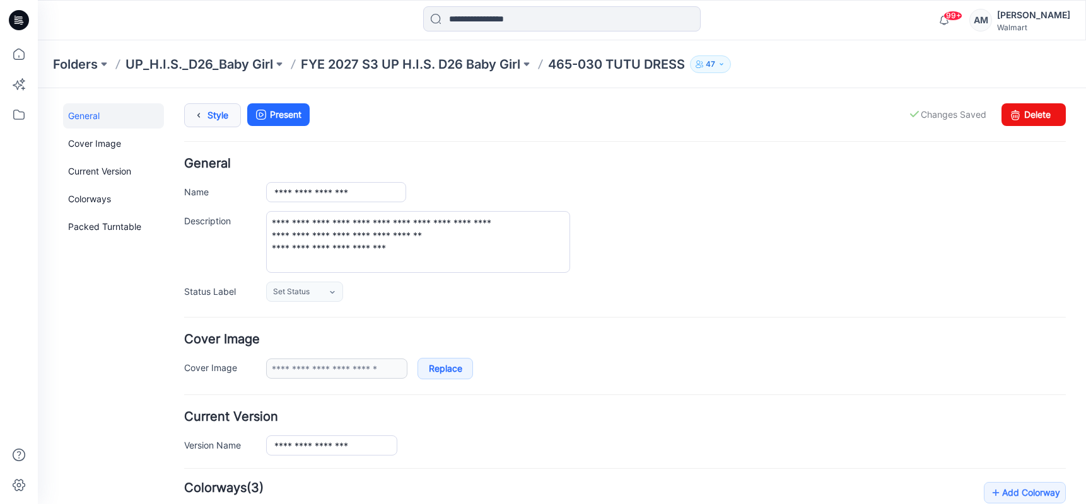
click at [211, 119] on link "Style" at bounding box center [212, 115] width 57 height 24
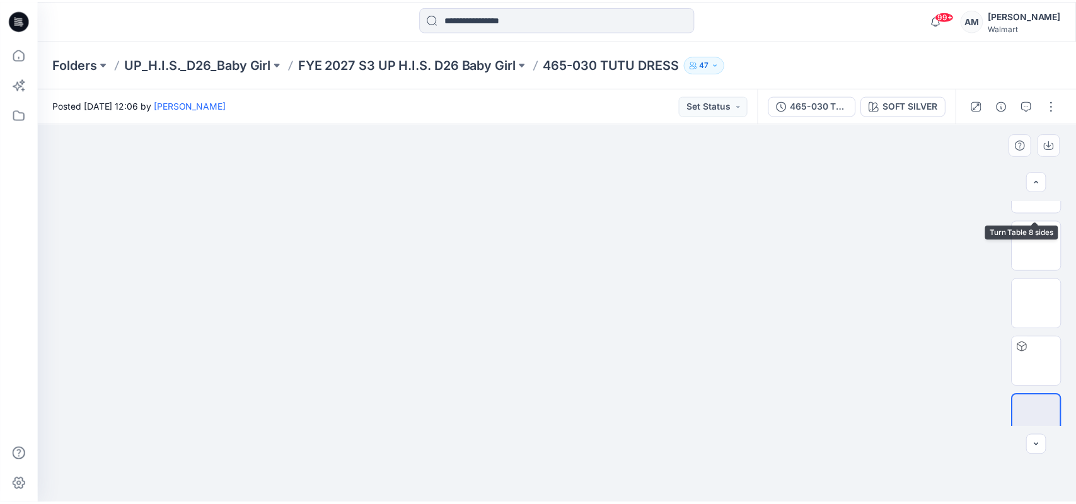
scroll to position [404, 0]
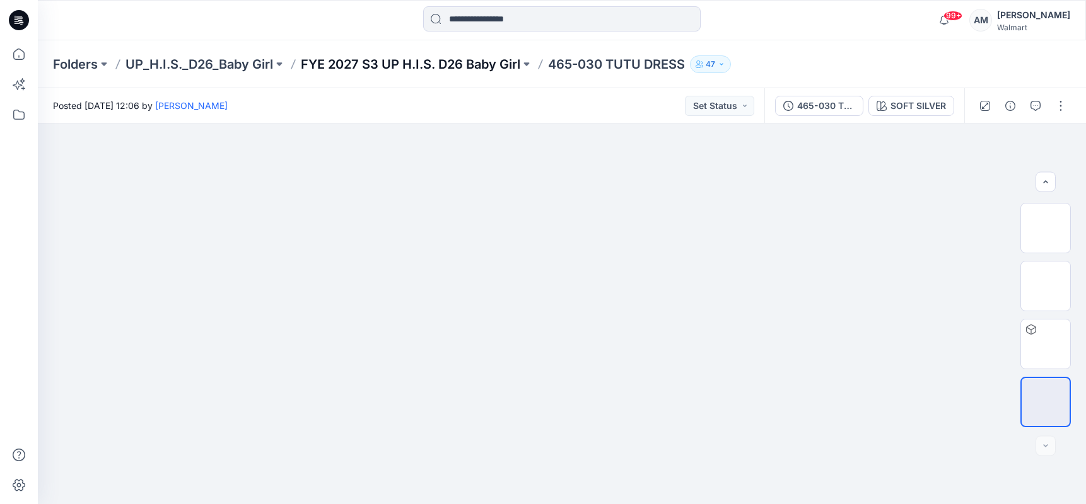
click at [440, 69] on p "FYE 2027 S3 UP H.I.S. D26 Baby Girl" at bounding box center [410, 64] width 219 height 18
